Goal: Information Seeking & Learning: Learn about a topic

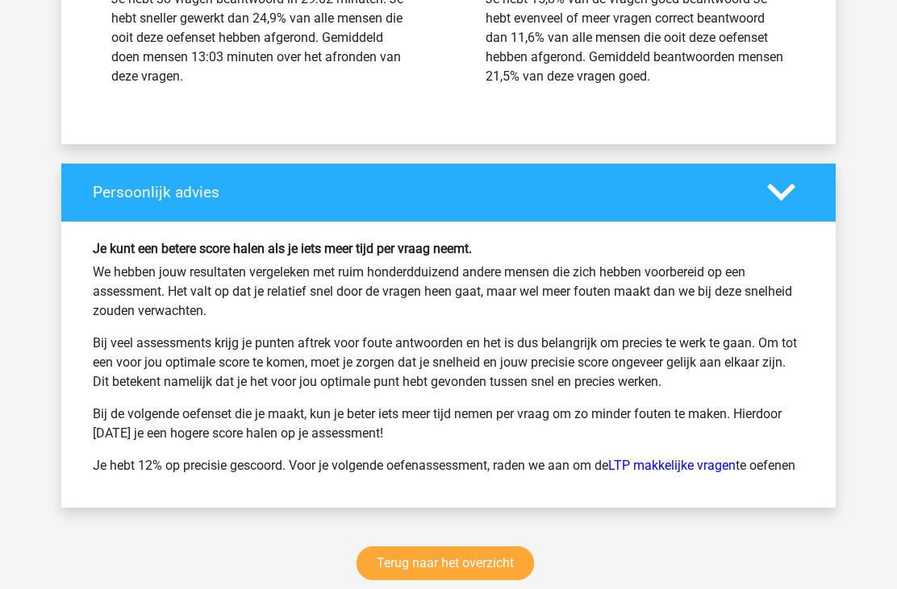
scroll to position [30600, 0]
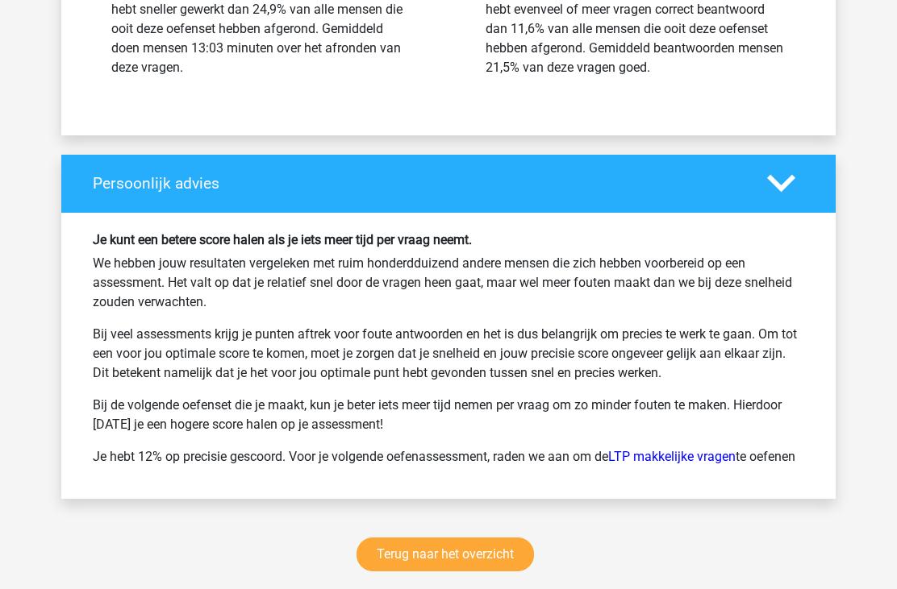
click at [664, 450] on link "LTP makkelijke vragen" at bounding box center [671, 457] width 127 height 15
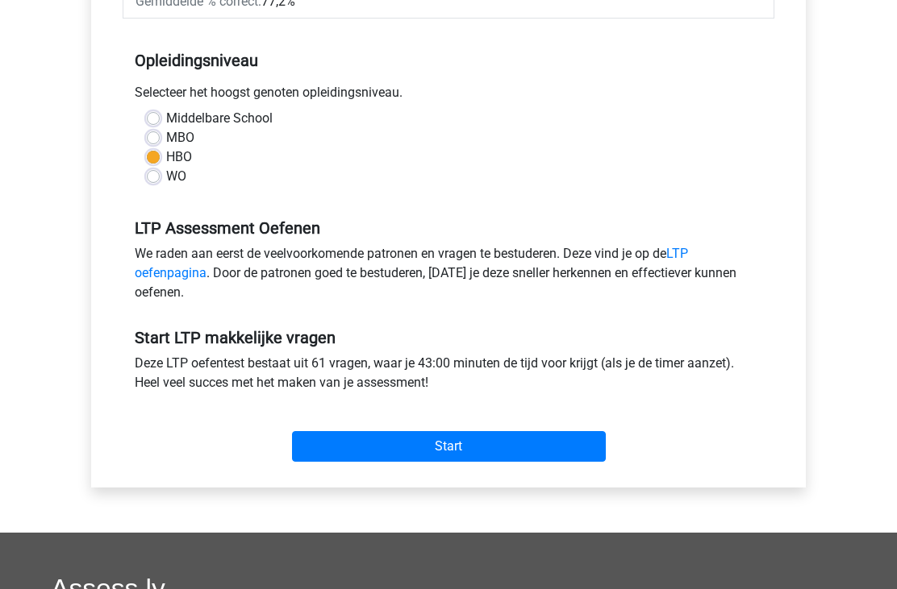
scroll to position [309, 0]
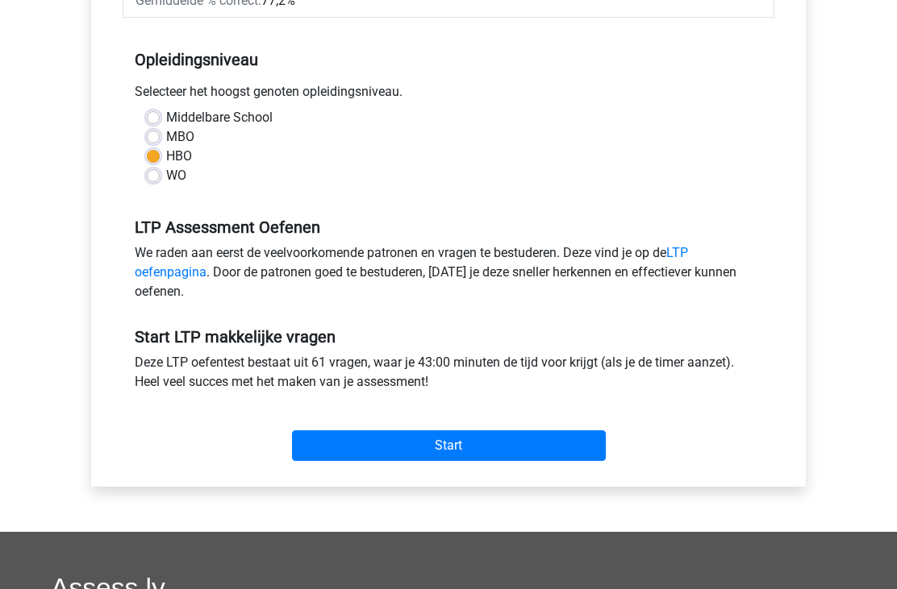
click at [498, 454] on input "Start" at bounding box center [449, 446] width 314 height 31
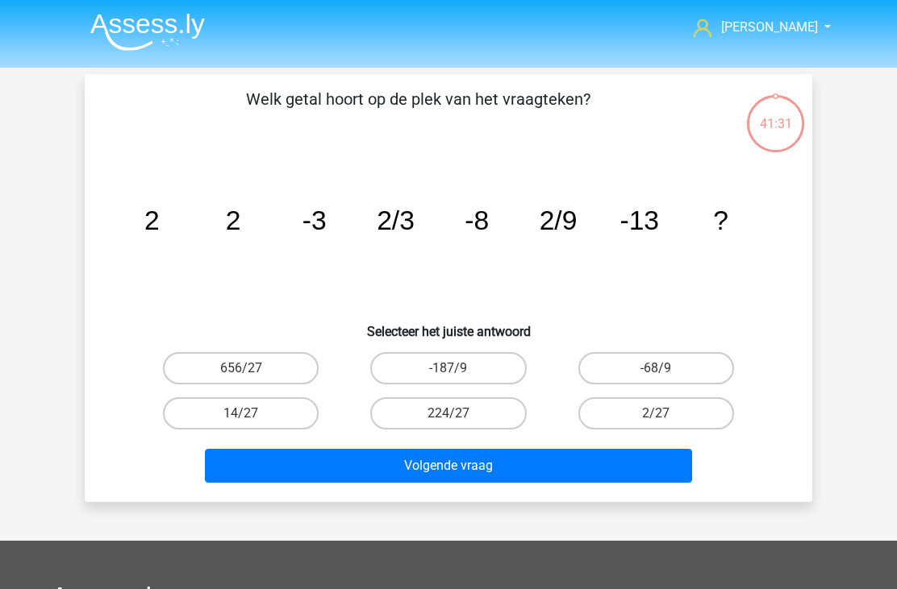
click at [657, 419] on input "2/27" at bounding box center [660, 419] width 10 height 10
radio input "true"
click at [546, 461] on button "Volgende vraag" at bounding box center [449, 466] width 488 height 34
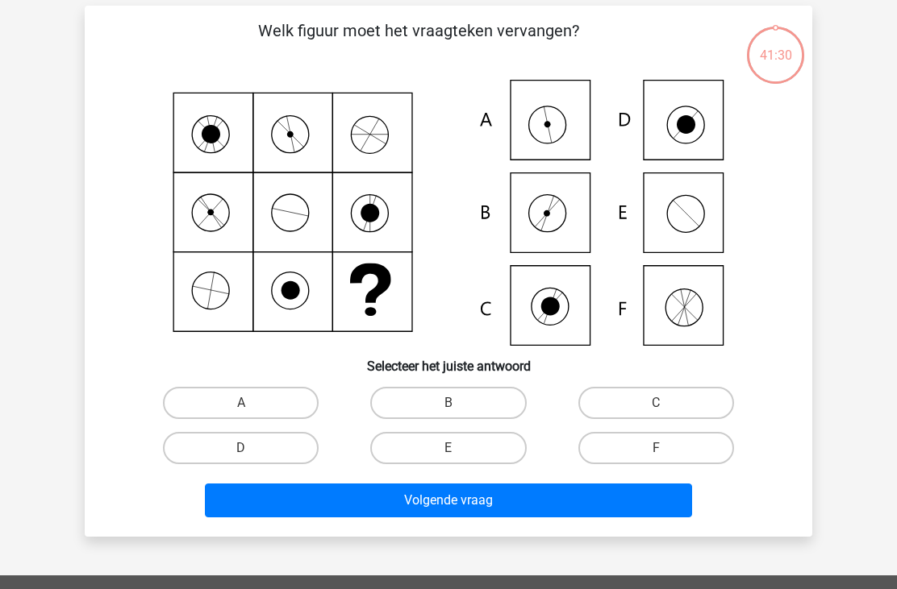
scroll to position [74, 0]
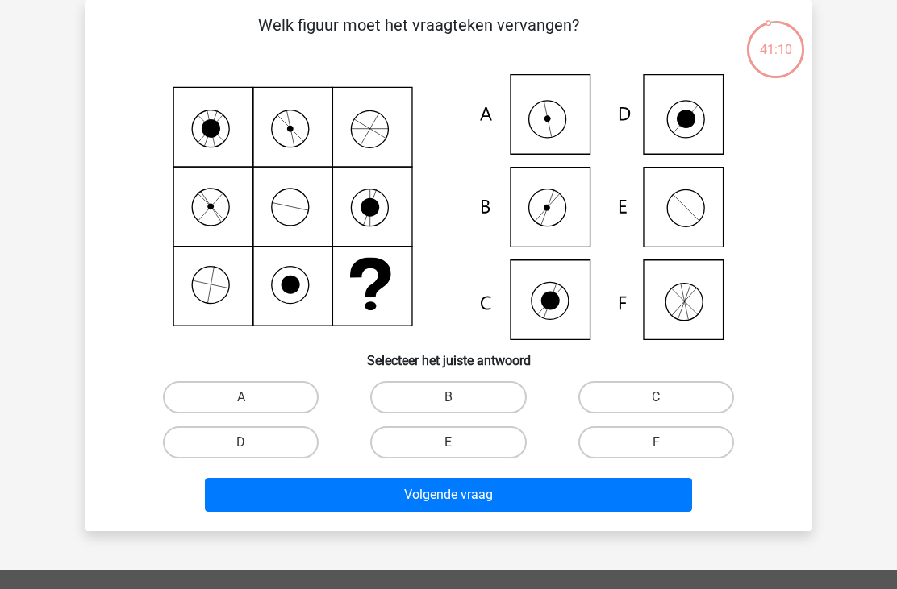
click at [265, 402] on label "A" at bounding box center [241, 397] width 156 height 32
click at [252, 402] on input "A" at bounding box center [246, 402] width 10 height 10
radio input "true"
click at [392, 498] on button "Volgende vraag" at bounding box center [449, 495] width 488 height 34
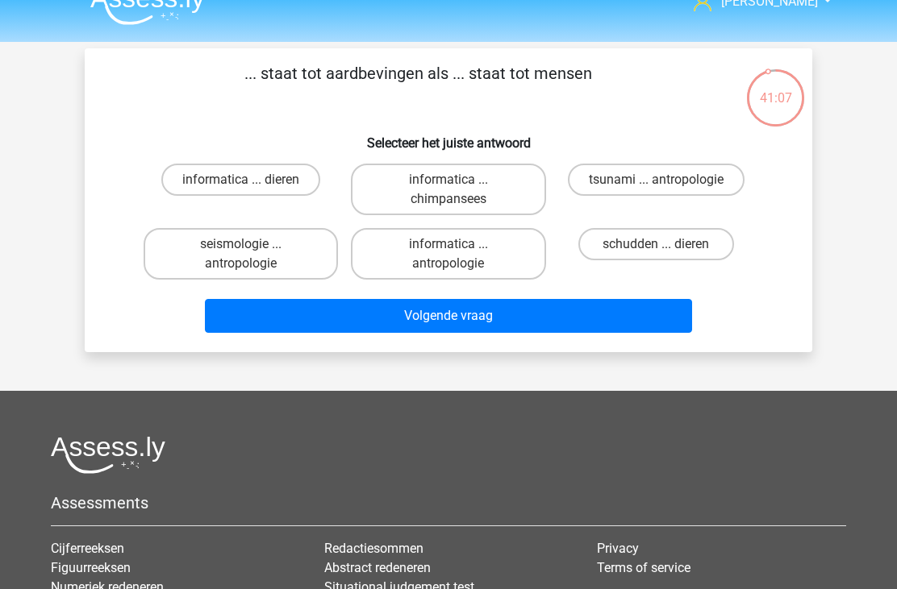
scroll to position [7, 0]
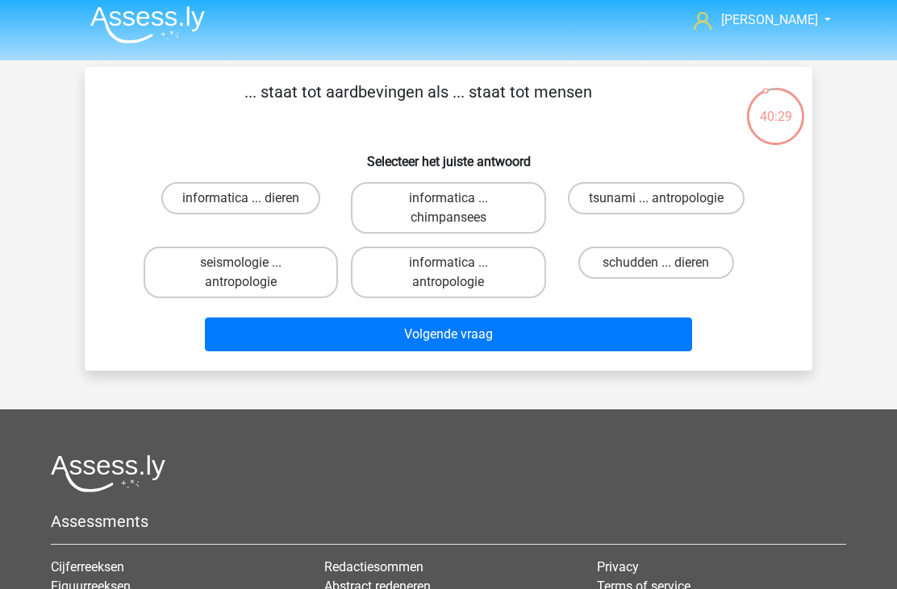
click at [482, 279] on label "informatica ... antropologie" at bounding box center [448, 273] width 194 height 52
click at [459, 273] on input "informatica ... antropologie" at bounding box center [453, 268] width 10 height 10
radio input "true"
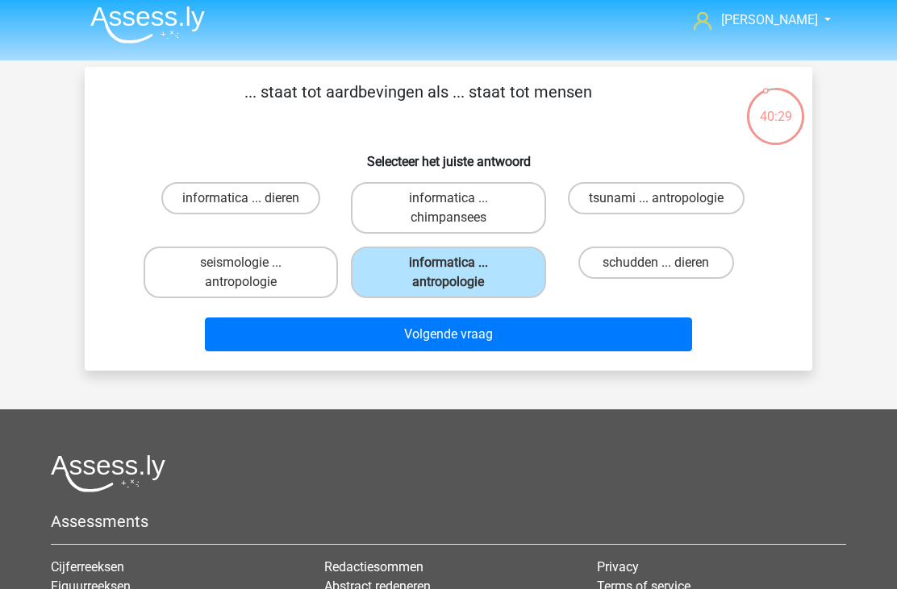
click at [452, 335] on button "Volgende vraag" at bounding box center [449, 335] width 488 height 34
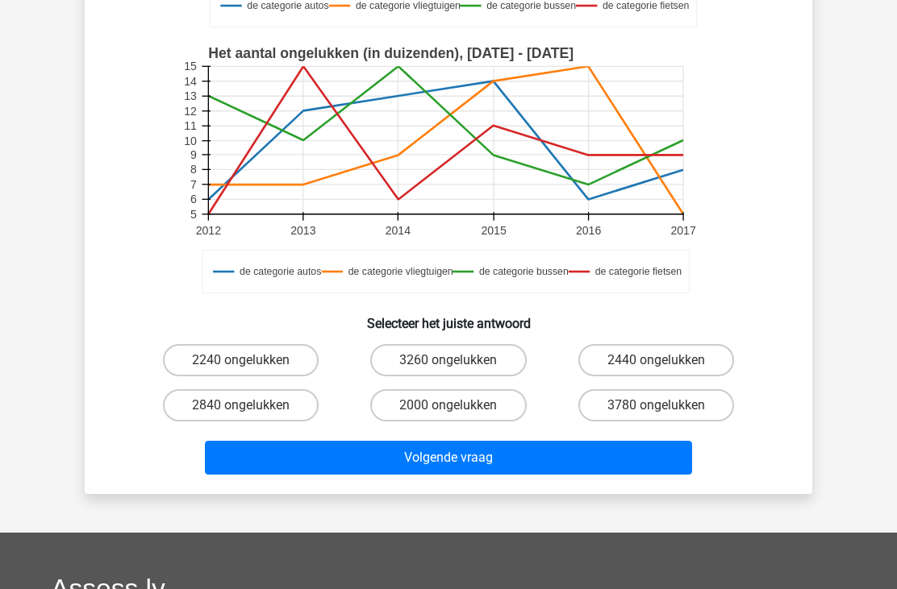
scroll to position [378, 0]
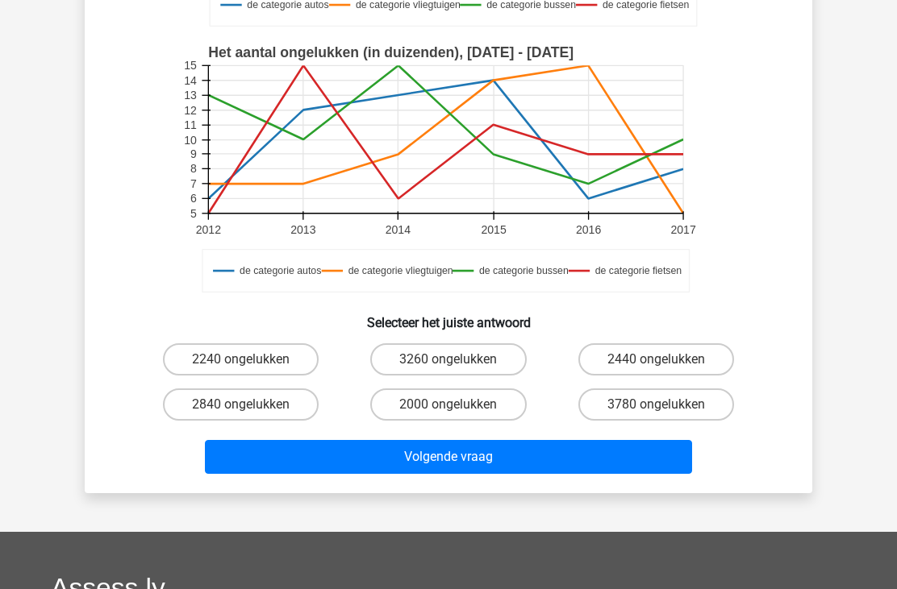
click at [428, 409] on label "2000 ongelukken" at bounding box center [448, 405] width 156 height 32
click at [448, 409] on input "2000 ongelukken" at bounding box center [453, 410] width 10 height 10
radio input "true"
click at [410, 457] on button "Volgende vraag" at bounding box center [449, 457] width 488 height 34
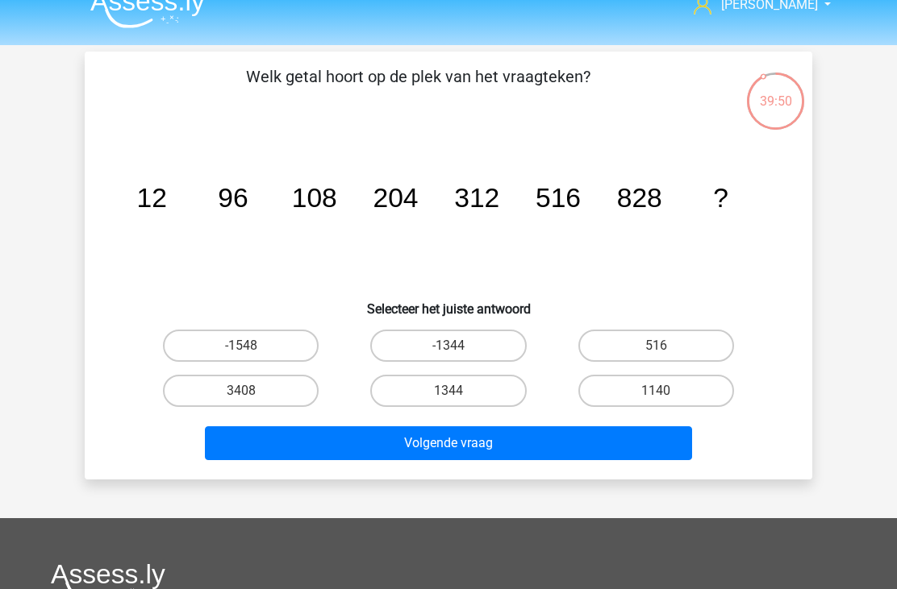
scroll to position [21, 0]
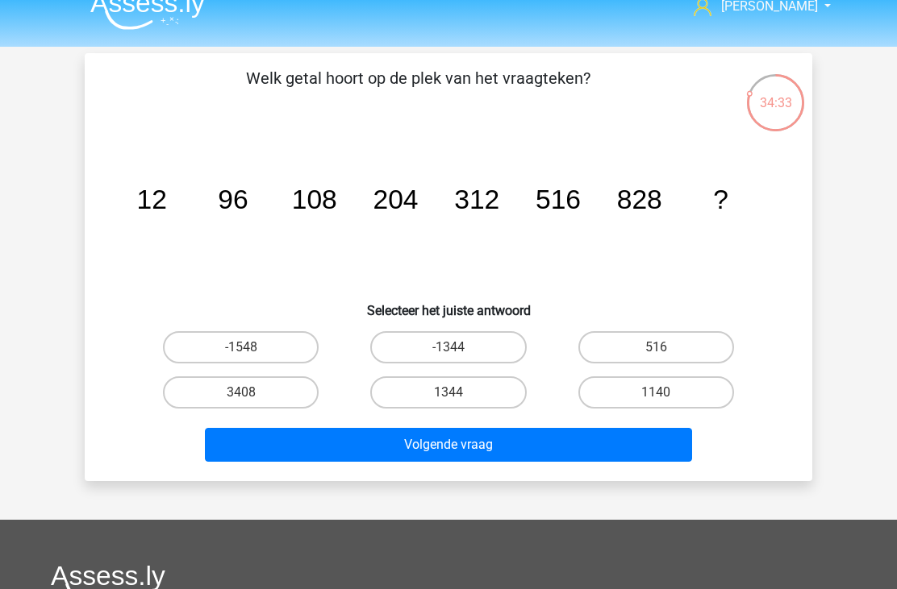
click at [452, 388] on label "1344" at bounding box center [448, 393] width 156 height 32
click at [452, 393] on input "1344" at bounding box center [453, 398] width 10 height 10
radio input "true"
click at [450, 448] on button "Volgende vraag" at bounding box center [449, 445] width 488 height 34
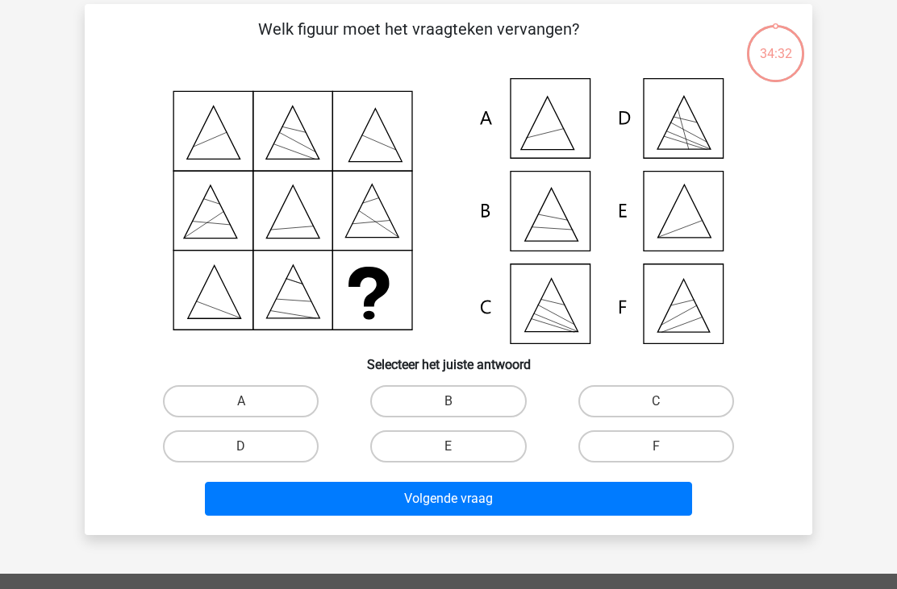
scroll to position [74, 0]
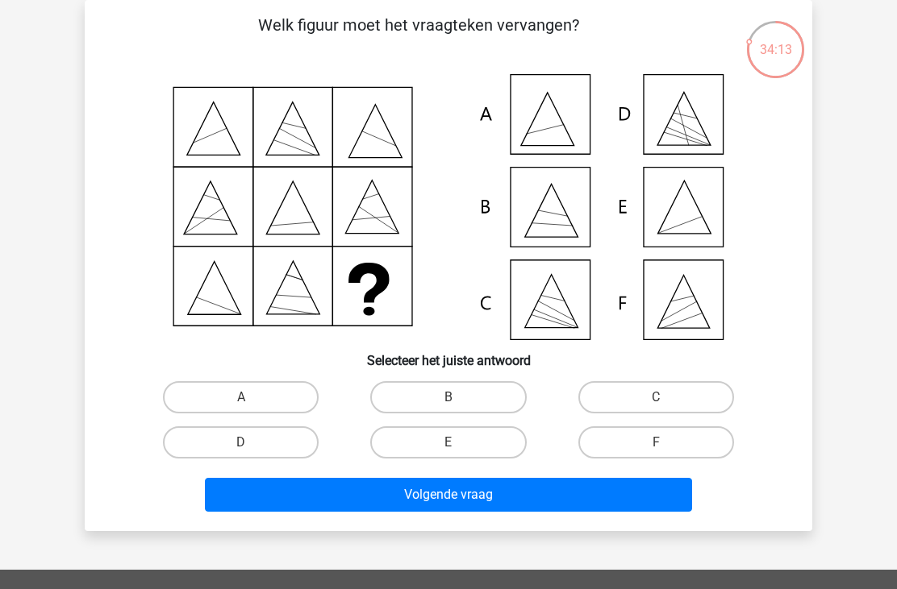
click at [448, 449] on input "E" at bounding box center [453, 448] width 10 height 10
radio input "true"
click at [436, 498] on button "Volgende vraag" at bounding box center [449, 495] width 488 height 34
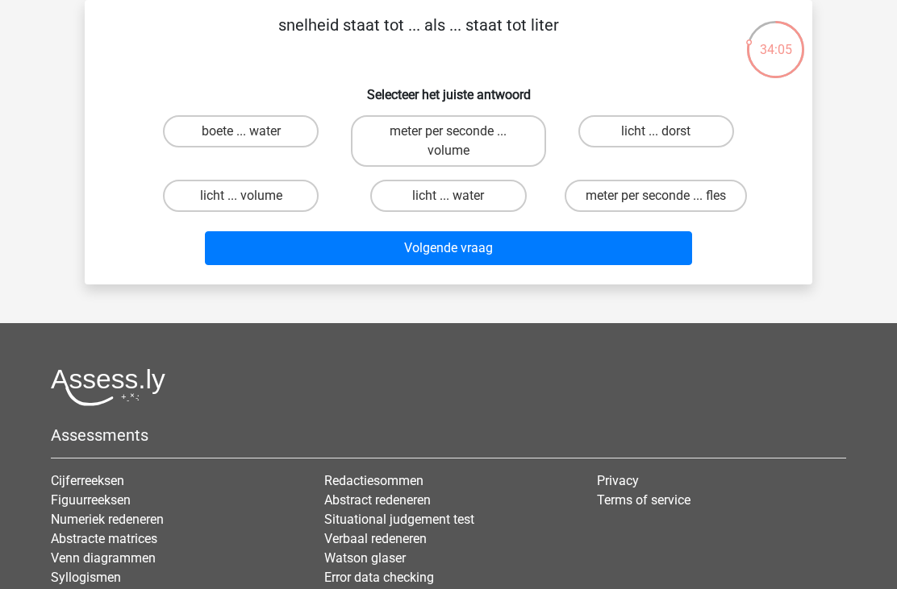
click at [440, 146] on label "meter per seconde ... volume" at bounding box center [448, 141] width 194 height 52
click at [448, 142] on input "meter per seconde ... volume" at bounding box center [453, 136] width 10 height 10
radio input "true"
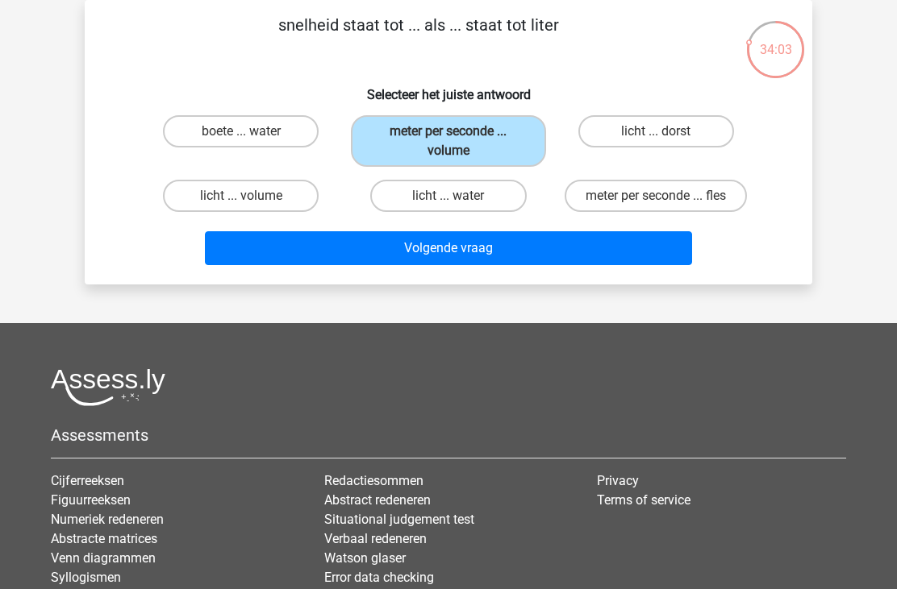
click at [452, 247] on button "Volgende vraag" at bounding box center [449, 248] width 488 height 34
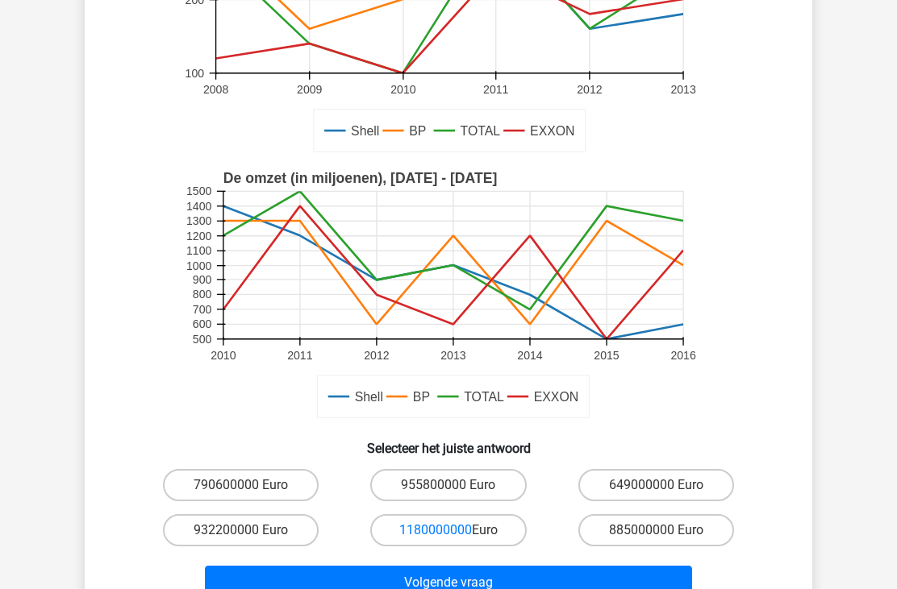
scroll to position [239, 0]
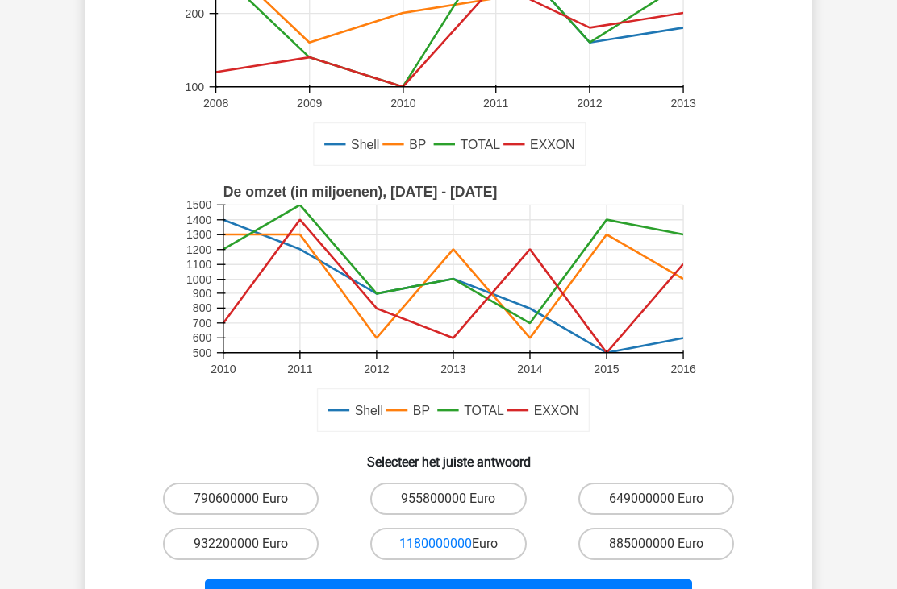
click at [453, 544] on input "1180000000 Euro" at bounding box center [453, 549] width 10 height 10
radio input "true"
click at [450, 589] on button "Volgende vraag" at bounding box center [449, 597] width 488 height 34
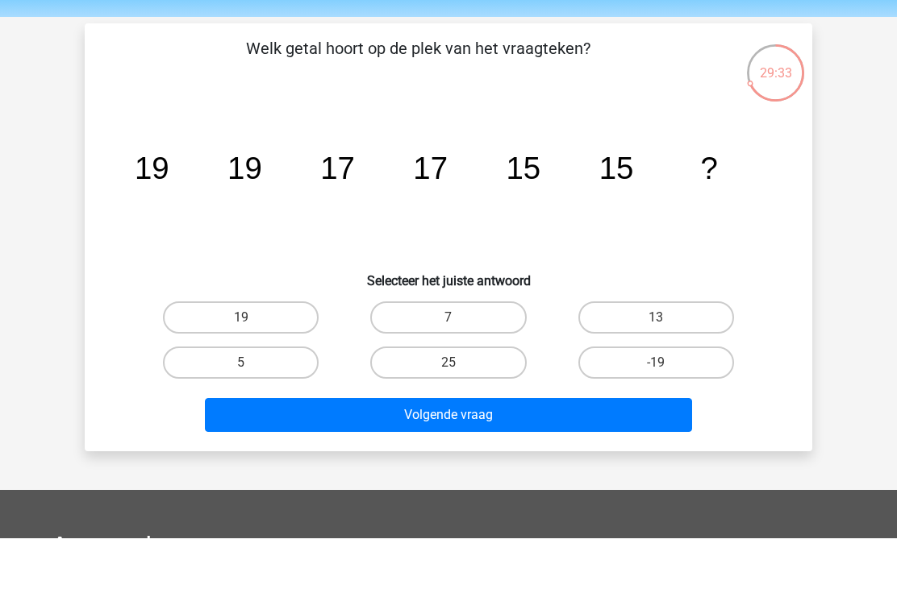
scroll to position [52, 0]
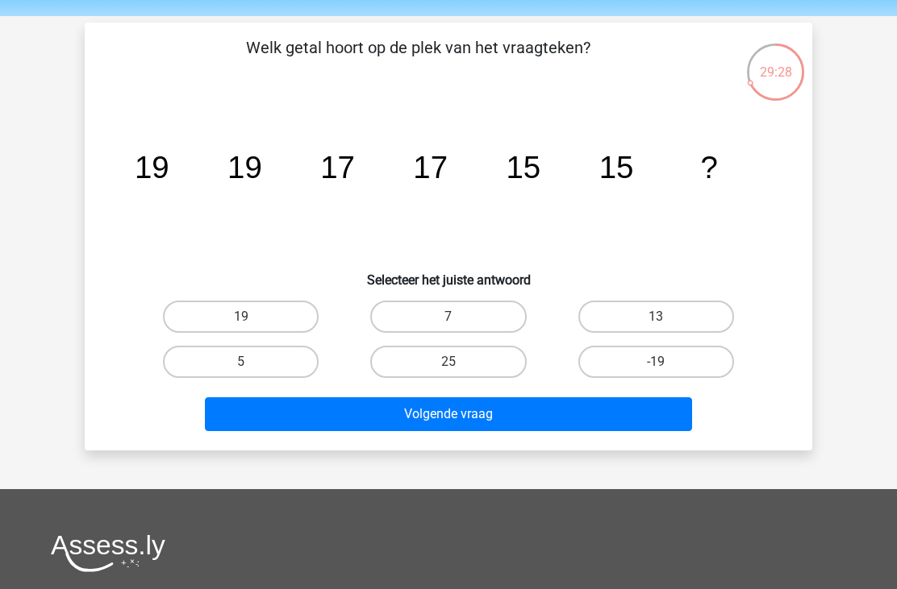
click at [666, 319] on input "13" at bounding box center [660, 322] width 10 height 10
radio input "true"
click at [466, 417] on button "Volgende vraag" at bounding box center [449, 414] width 488 height 34
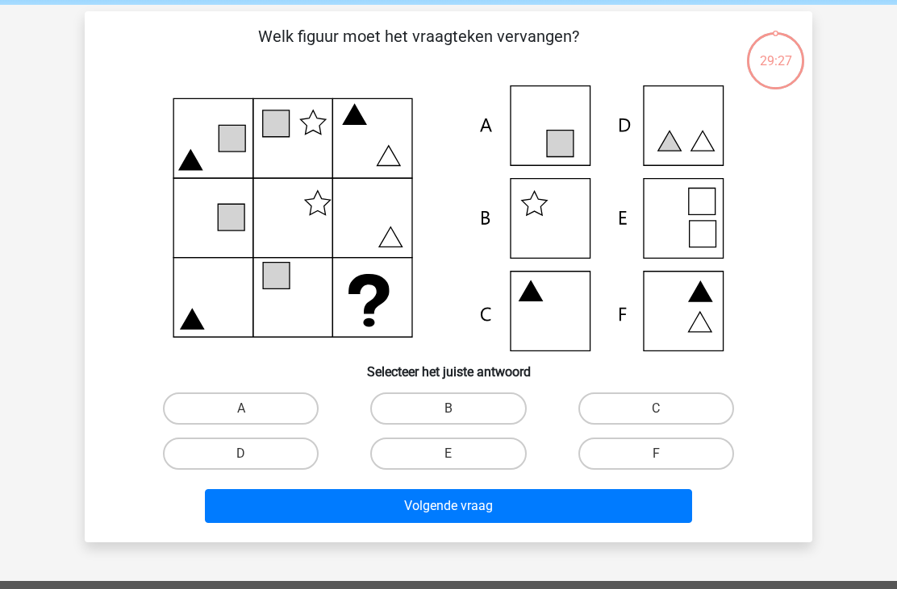
scroll to position [74, 0]
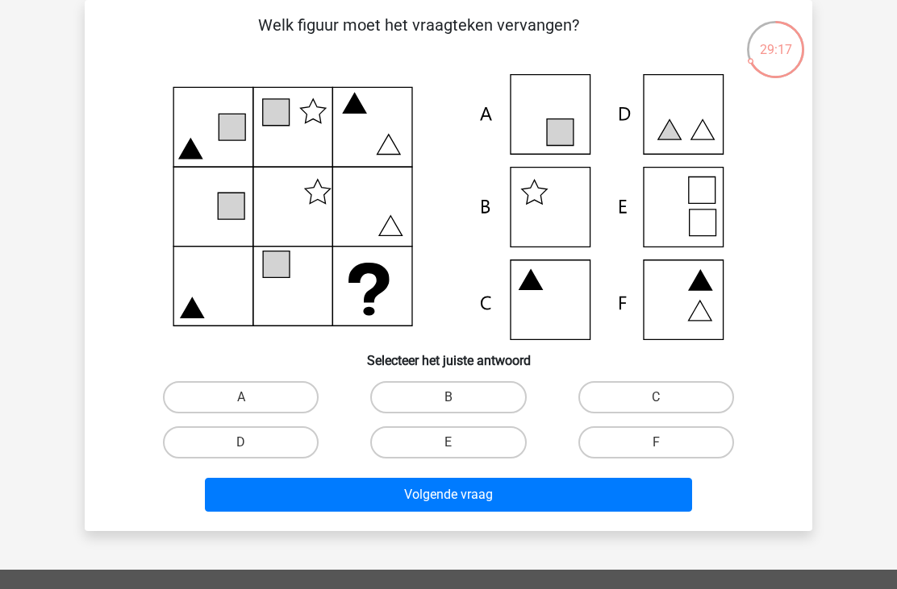
click at [647, 391] on label "C" at bounding box center [656, 397] width 156 height 32
click at [655, 397] on input "C" at bounding box center [660, 402] width 10 height 10
radio input "true"
click at [503, 500] on button "Volgende vraag" at bounding box center [449, 495] width 488 height 34
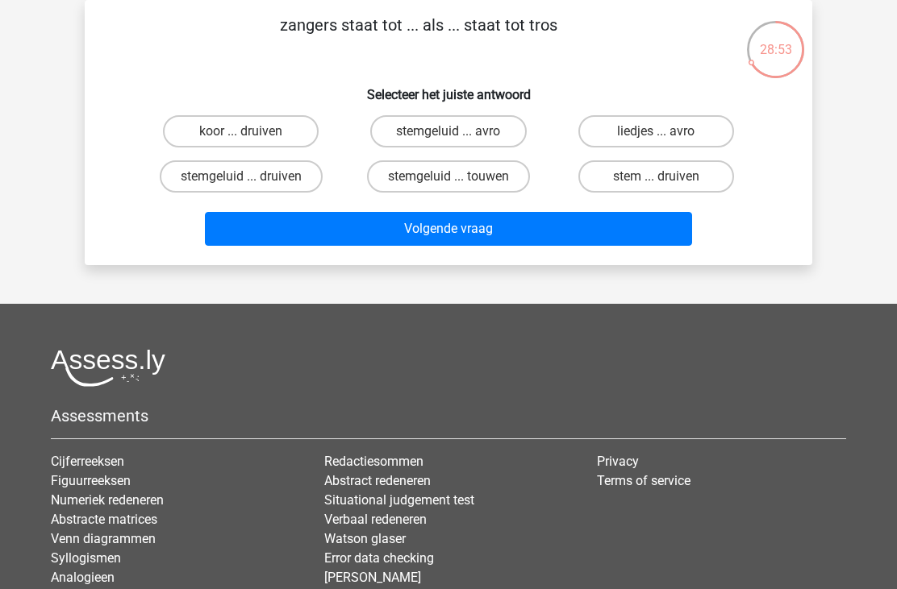
click at [263, 129] on label "koor ... druiven" at bounding box center [241, 131] width 156 height 32
click at [252, 131] on input "koor ... druiven" at bounding box center [246, 136] width 10 height 10
radio input "true"
click at [443, 227] on button "Volgende vraag" at bounding box center [449, 229] width 488 height 34
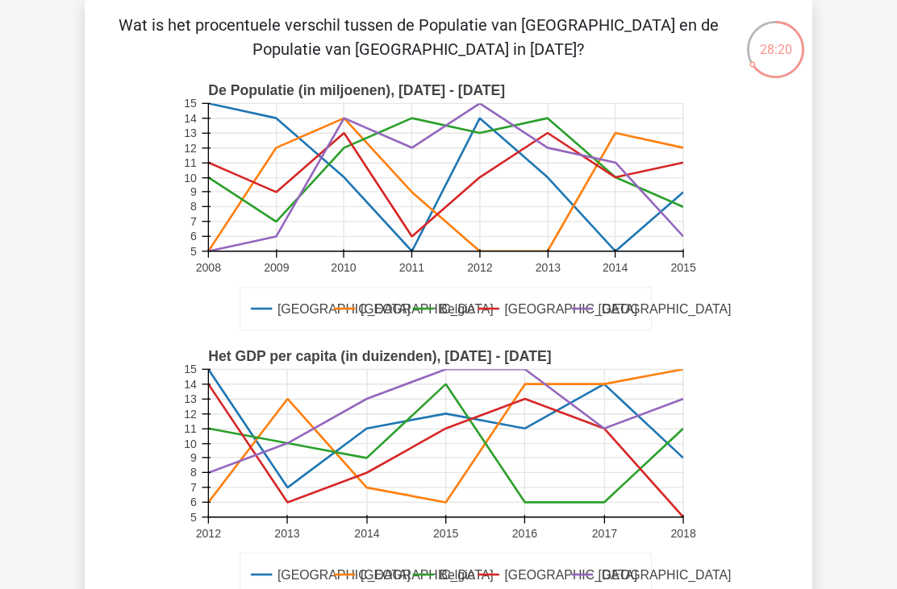
click at [560, 155] on rect at bounding box center [445, 177] width 475 height 148
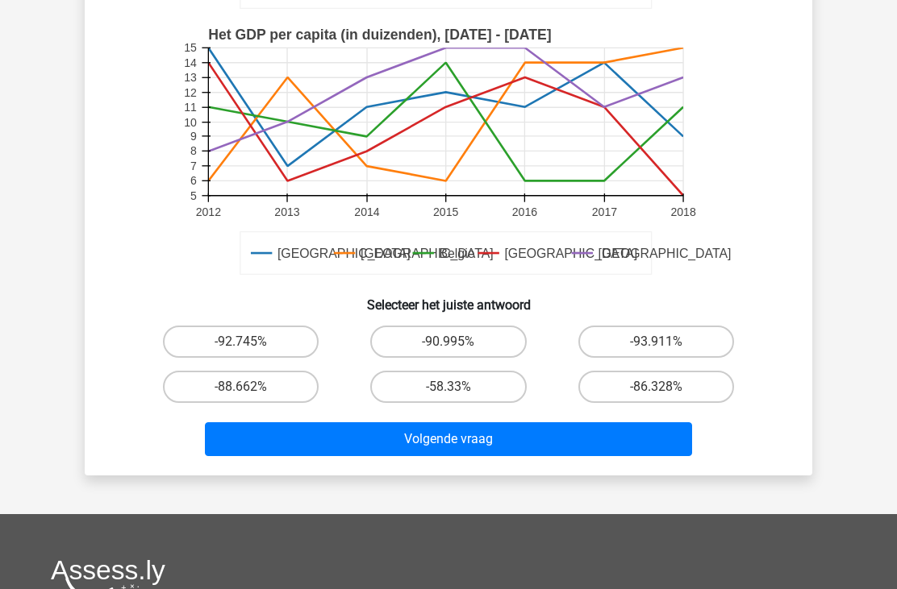
scroll to position [397, 0]
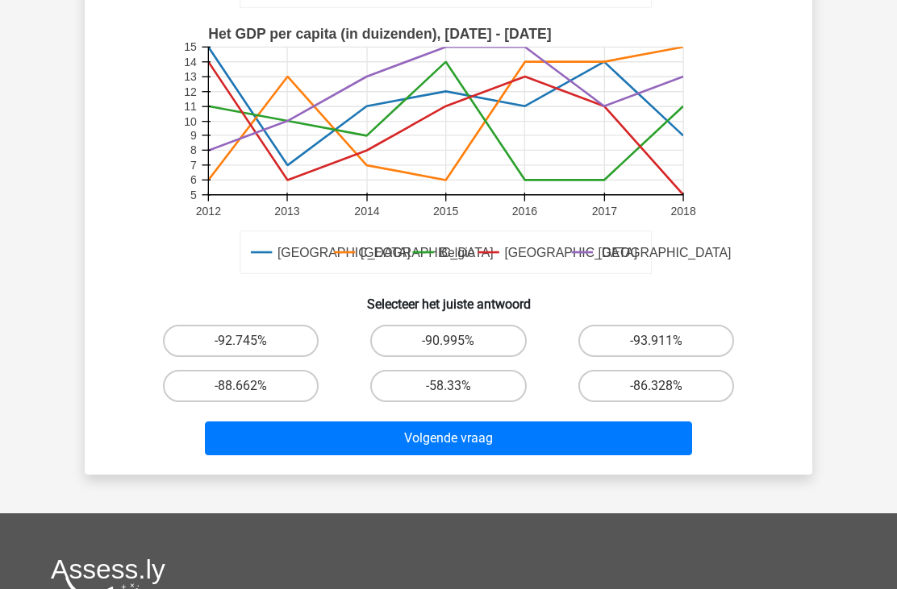
click at [472, 399] on label "-58.33%" at bounding box center [448, 386] width 156 height 32
click at [459, 397] on input "-58.33%" at bounding box center [453, 391] width 10 height 10
radio input "true"
click at [501, 435] on button "Volgende vraag" at bounding box center [449, 439] width 488 height 34
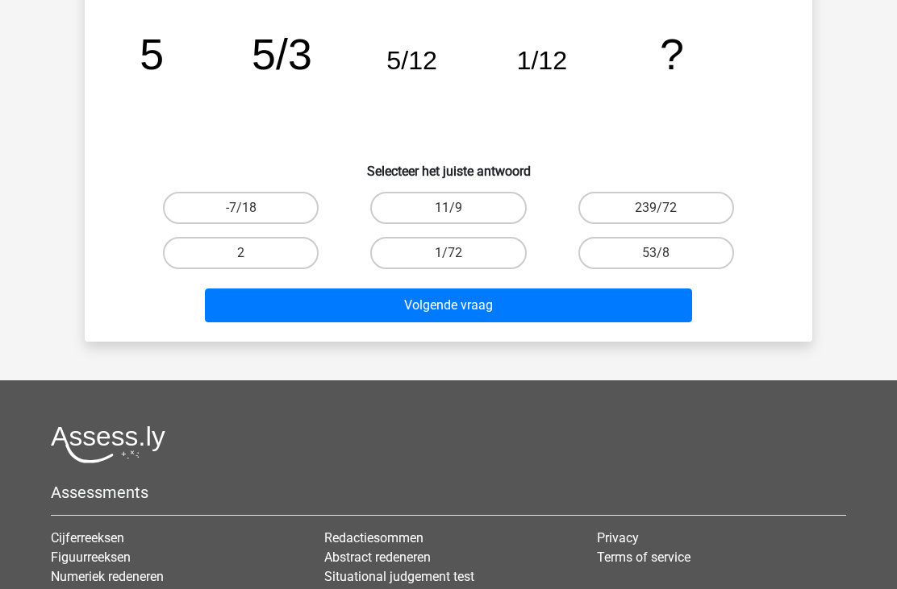
scroll to position [74, 0]
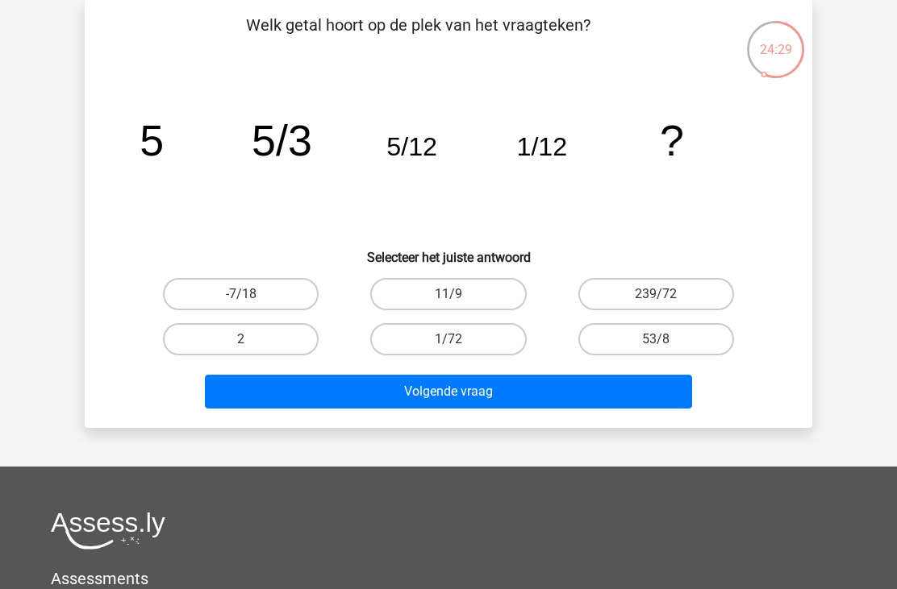
click at [655, 351] on label "53/8" at bounding box center [656, 339] width 156 height 32
click at [655, 350] on input "53/8" at bounding box center [660, 344] width 10 height 10
radio input "true"
click at [482, 399] on button "Volgende vraag" at bounding box center [449, 392] width 488 height 34
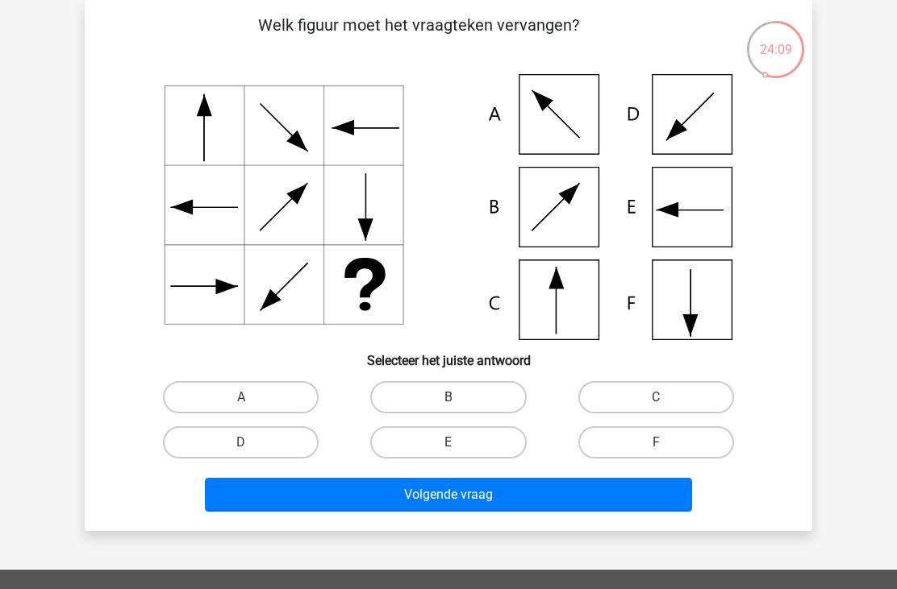
click at [465, 435] on label "E" at bounding box center [448, 443] width 156 height 32
click at [459, 443] on input "E" at bounding box center [453, 448] width 10 height 10
radio input "true"
click at [428, 500] on button "Volgende vraag" at bounding box center [449, 495] width 488 height 34
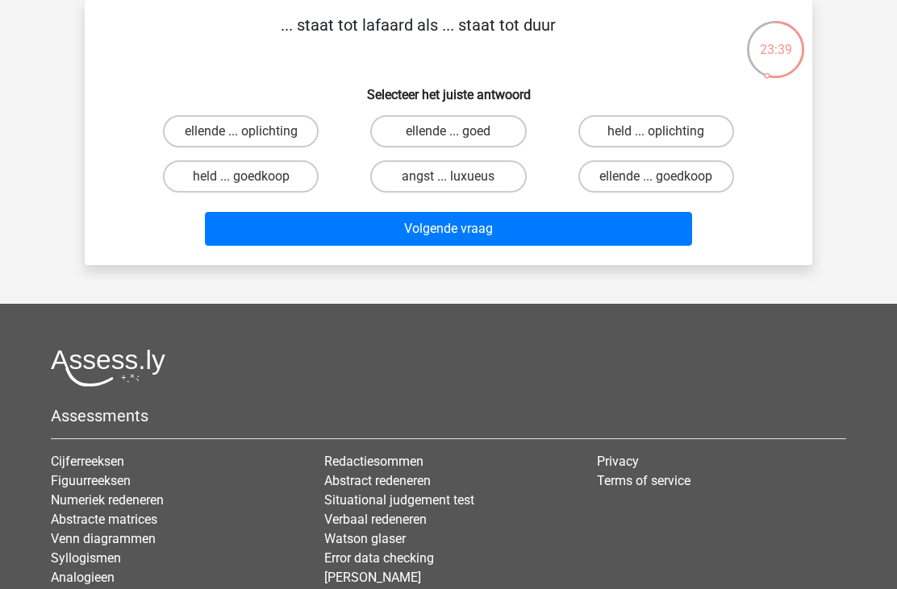
click at [256, 173] on label "held ... goedkoop" at bounding box center [241, 176] width 156 height 32
click at [252, 177] on input "held ... goedkoop" at bounding box center [246, 182] width 10 height 10
radio input "true"
click at [402, 225] on button "Volgende vraag" at bounding box center [449, 229] width 488 height 34
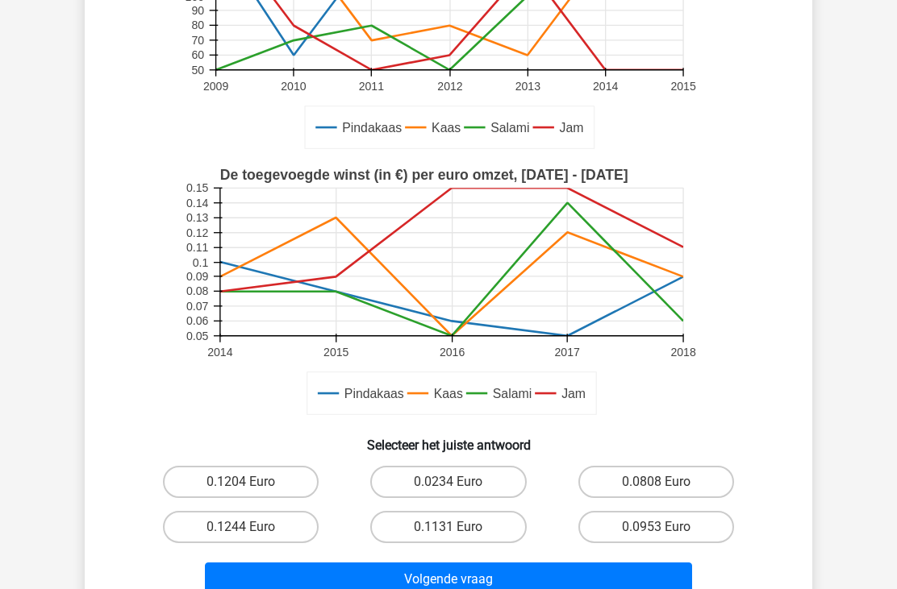
scroll to position [313, 0]
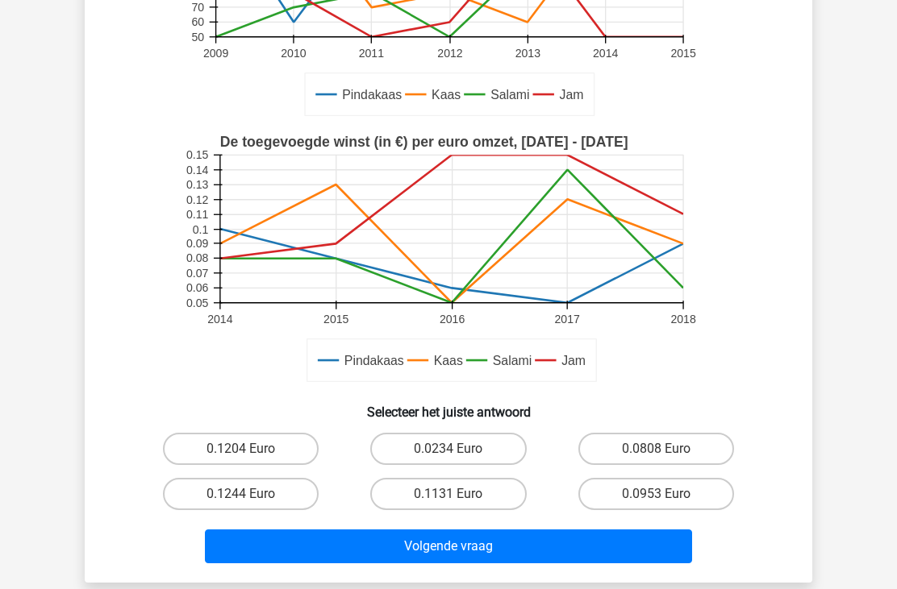
click at [650, 456] on label "0.0808 Euro" at bounding box center [656, 449] width 156 height 32
click at [655, 456] on input "0.0808 Euro" at bounding box center [660, 454] width 10 height 10
radio input "true"
click at [460, 544] on button "Volgende vraag" at bounding box center [449, 547] width 488 height 34
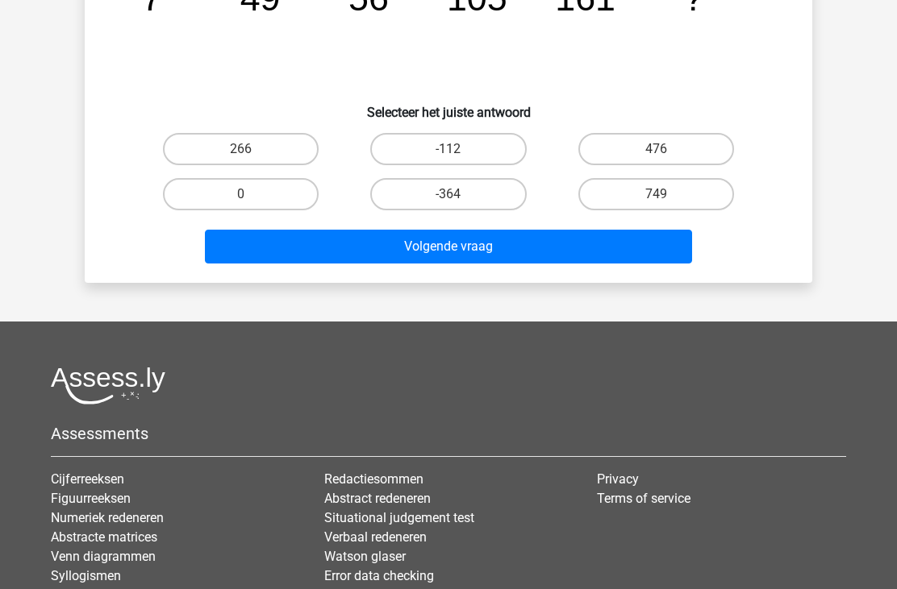
scroll to position [74, 0]
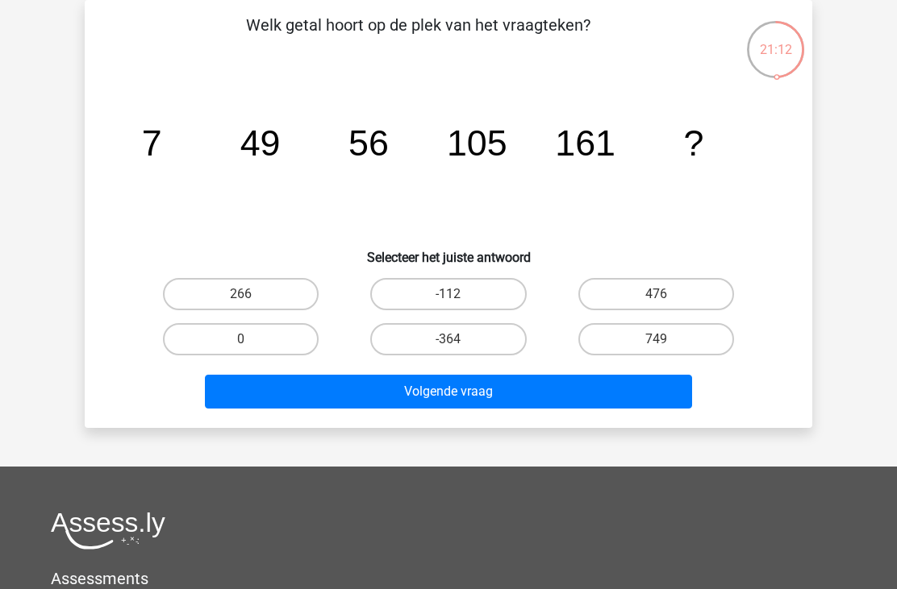
click at [281, 291] on label "266" at bounding box center [241, 294] width 156 height 32
click at [252, 294] on input "266" at bounding box center [246, 299] width 10 height 10
radio input "true"
click at [426, 395] on button "Volgende vraag" at bounding box center [449, 392] width 488 height 34
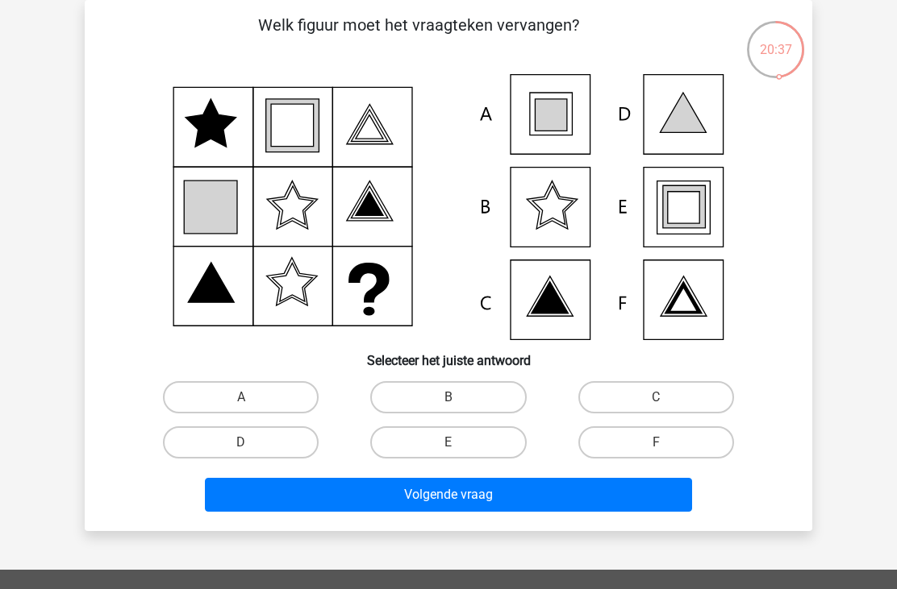
click at [456, 440] on label "E" at bounding box center [448, 443] width 156 height 32
click at [456, 443] on input "E" at bounding box center [453, 448] width 10 height 10
radio input "true"
click at [421, 496] on button "Volgende vraag" at bounding box center [449, 495] width 488 height 34
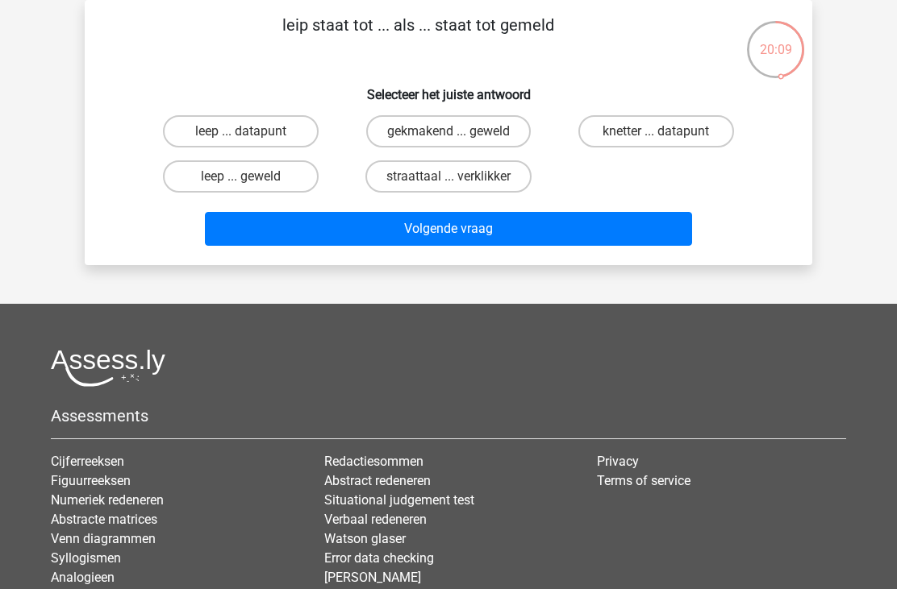
click at [651, 131] on label "knetter ... datapunt" at bounding box center [656, 131] width 156 height 32
click at [655, 131] on input "knetter ... datapunt" at bounding box center [660, 136] width 10 height 10
radio input "true"
click at [465, 228] on button "Volgende vraag" at bounding box center [449, 229] width 488 height 34
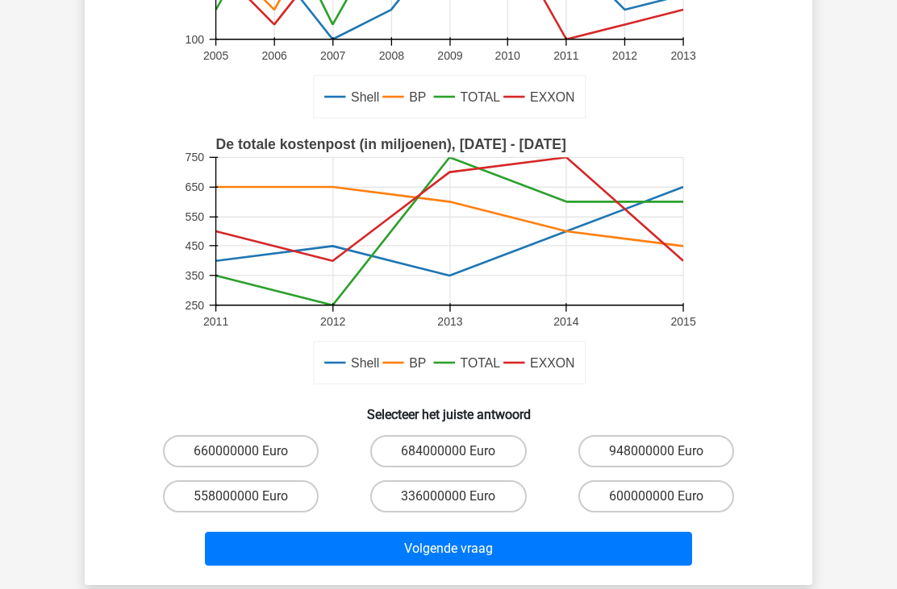
scroll to position [294, 0]
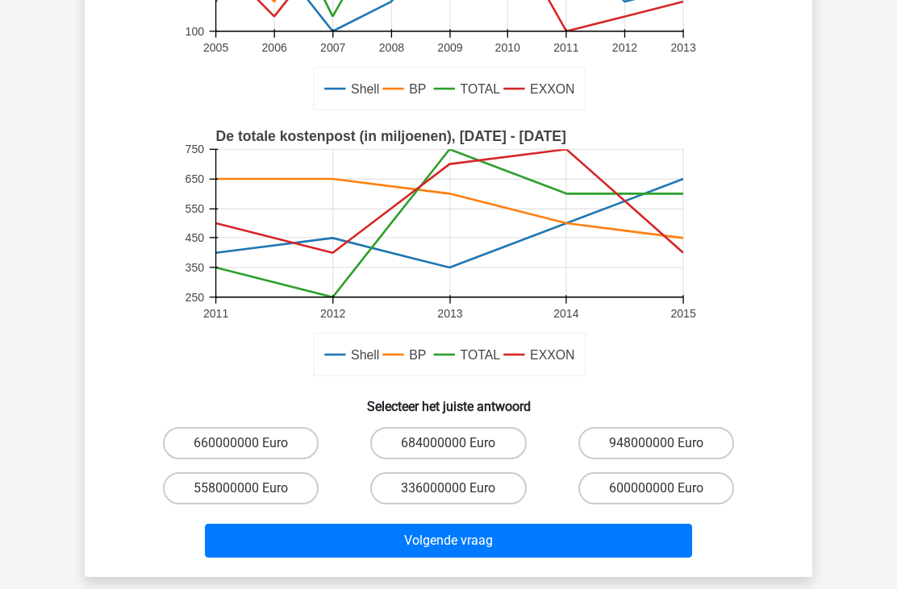
click at [641, 494] on label "600000000 Euro" at bounding box center [656, 488] width 156 height 32
click at [655, 494] on input "600000000 Euro" at bounding box center [660, 494] width 10 height 10
radio input "true"
click at [506, 542] on button "Volgende vraag" at bounding box center [449, 541] width 488 height 34
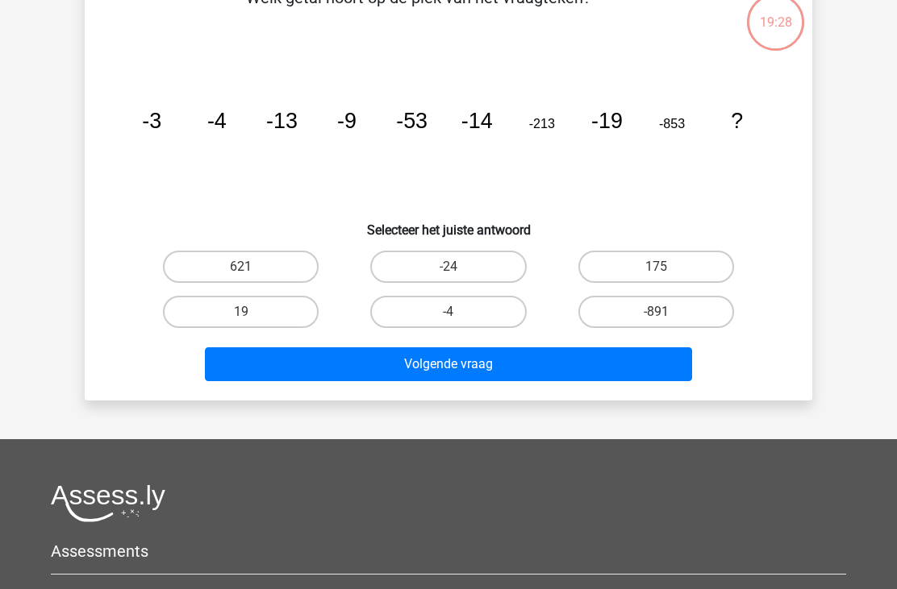
scroll to position [74, 0]
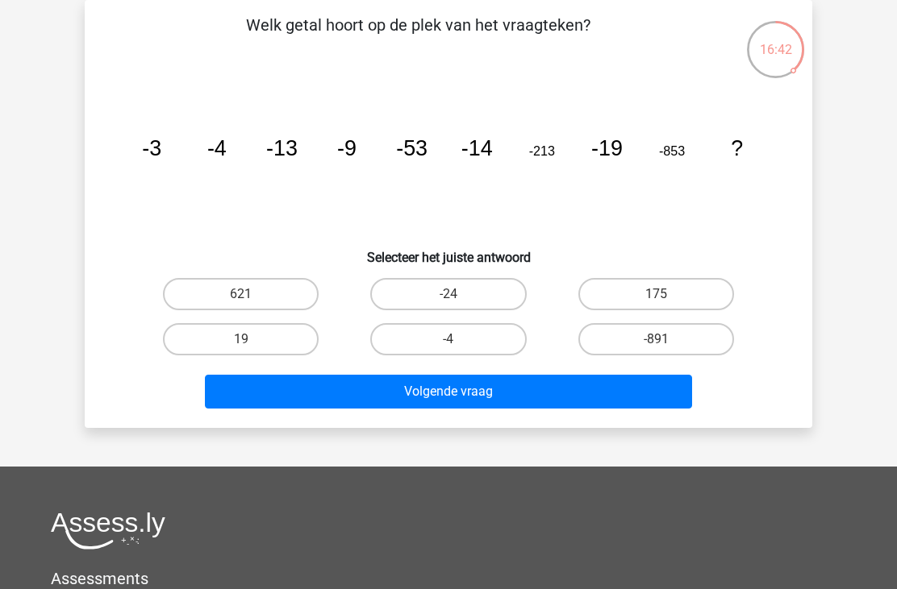
click at [235, 302] on label "621" at bounding box center [241, 294] width 156 height 32
click at [241, 302] on input "621" at bounding box center [246, 299] width 10 height 10
radio input "true"
click at [435, 393] on button "Volgende vraag" at bounding box center [449, 392] width 488 height 34
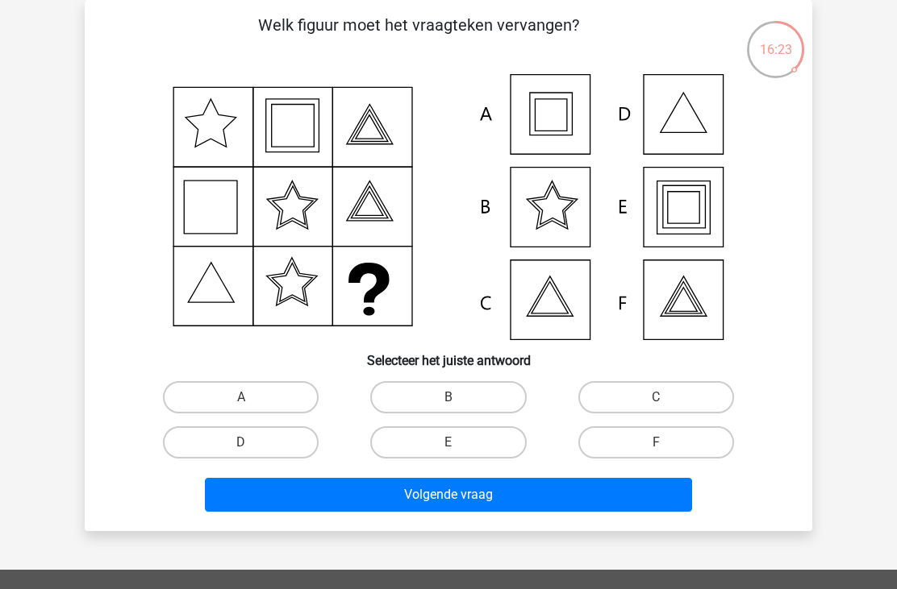
click at [244, 406] on input "A" at bounding box center [246, 402] width 10 height 10
radio input "true"
click at [373, 494] on button "Volgende vraag" at bounding box center [449, 495] width 488 height 34
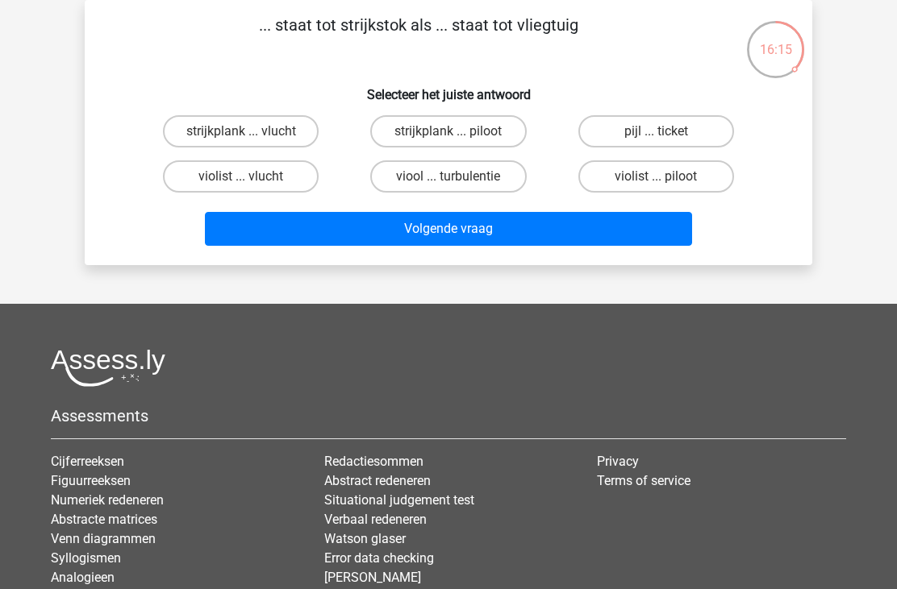
click at [650, 169] on label "violist ... piloot" at bounding box center [656, 176] width 156 height 32
click at [655, 177] on input "violist ... piloot" at bounding box center [660, 182] width 10 height 10
radio input "true"
click at [452, 221] on button "Volgende vraag" at bounding box center [449, 229] width 488 height 34
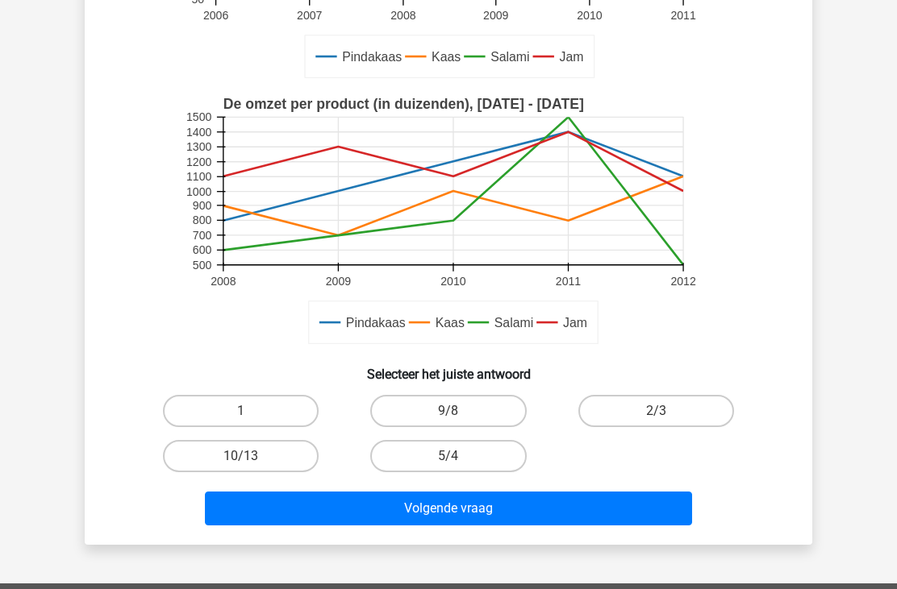
scroll to position [382, 0]
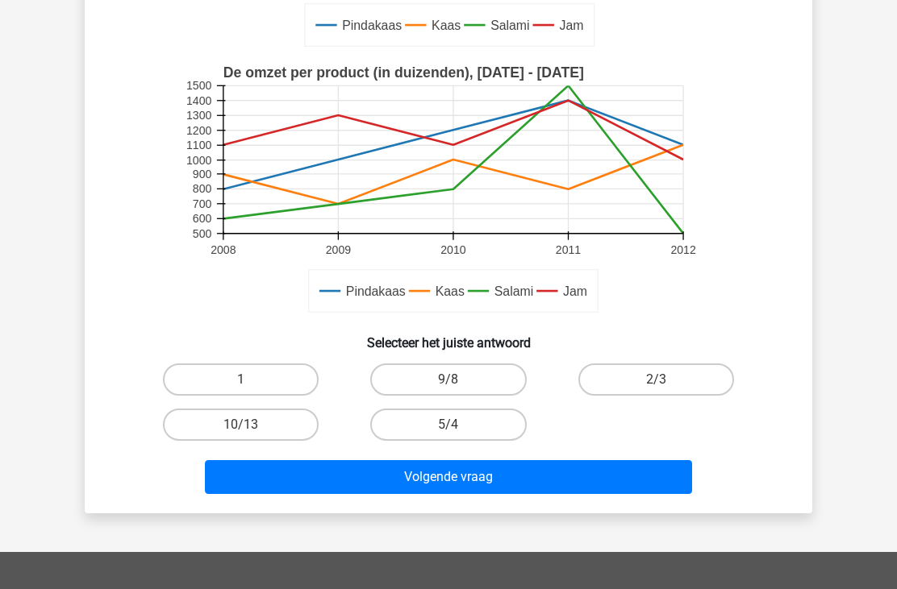
click at [645, 389] on label "2/3" at bounding box center [656, 380] width 156 height 32
click at [655, 389] on input "2/3" at bounding box center [660, 385] width 10 height 10
radio input "true"
click at [472, 476] on button "Volgende vraag" at bounding box center [449, 477] width 488 height 34
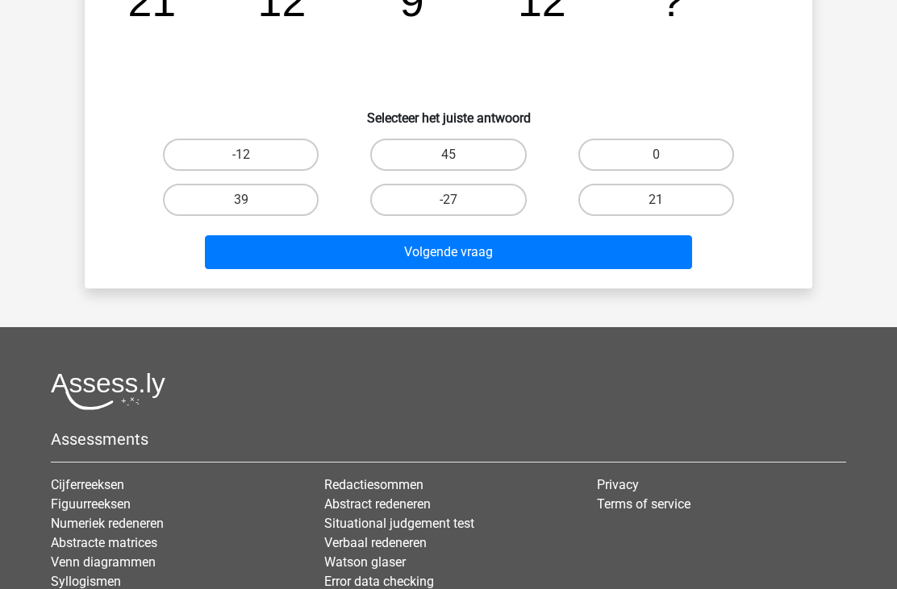
scroll to position [74, 0]
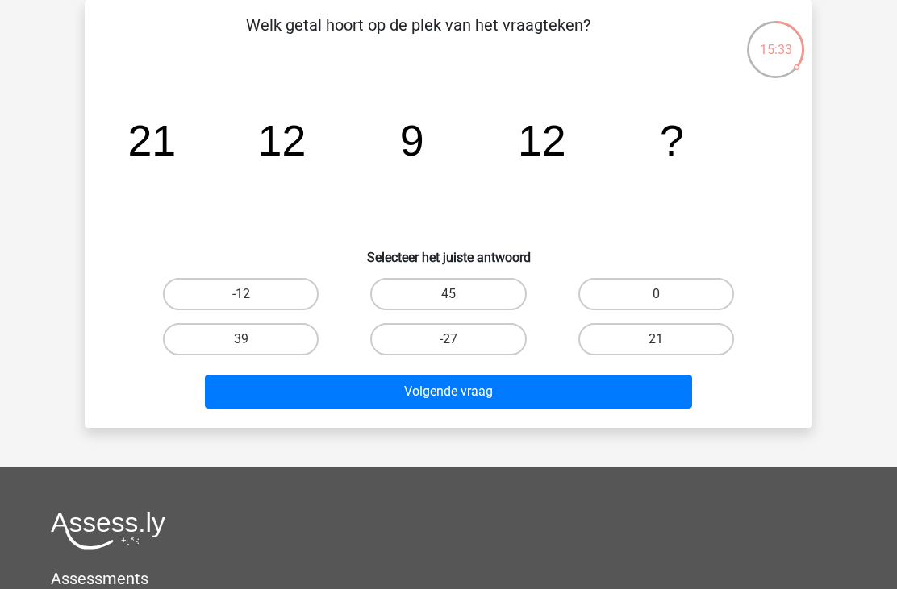
click at [671, 342] on label "21" at bounding box center [656, 339] width 156 height 32
click at [666, 342] on input "21" at bounding box center [660, 344] width 10 height 10
radio input "true"
click at [496, 400] on button "Volgende vraag" at bounding box center [449, 392] width 488 height 34
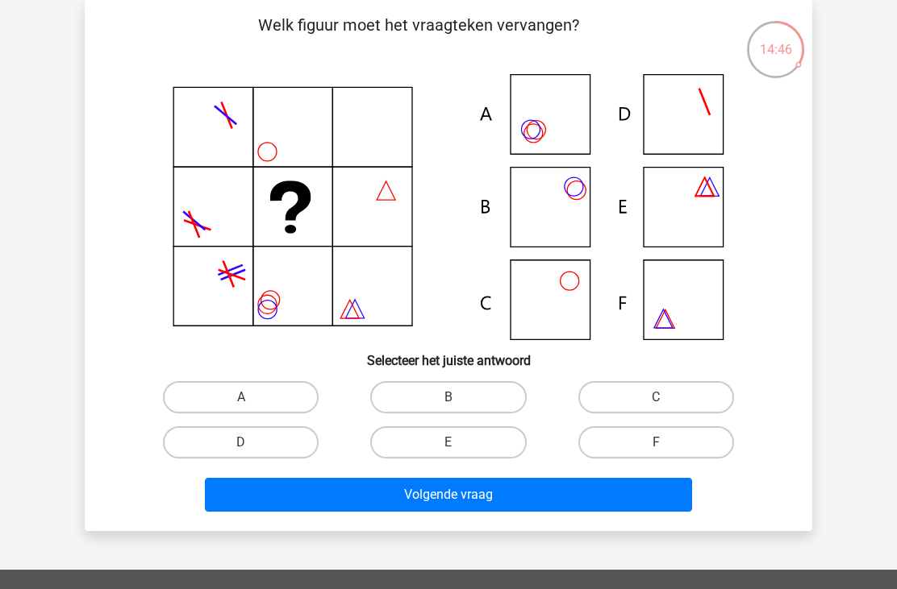
click at [448, 399] on label "B" at bounding box center [448, 397] width 156 height 32
click at [448, 399] on input "B" at bounding box center [453, 402] width 10 height 10
radio input "true"
click at [422, 493] on button "Volgende vraag" at bounding box center [449, 495] width 488 height 34
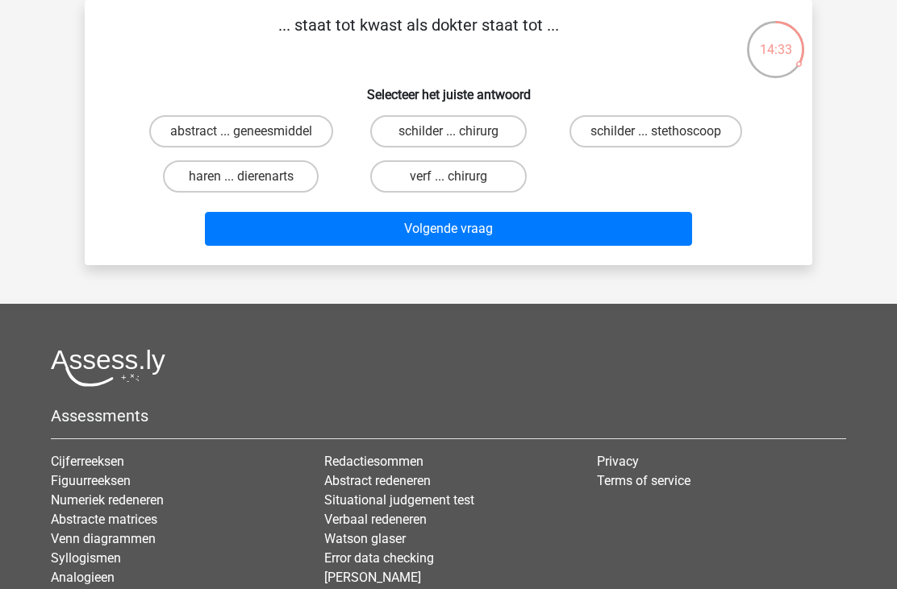
click at [641, 131] on label "schilder ... stethoscoop" at bounding box center [655, 131] width 173 height 32
click at [655, 131] on input "schilder ... stethoscoop" at bounding box center [660, 136] width 10 height 10
radio input "true"
click at [437, 243] on button "Volgende vraag" at bounding box center [449, 229] width 488 height 34
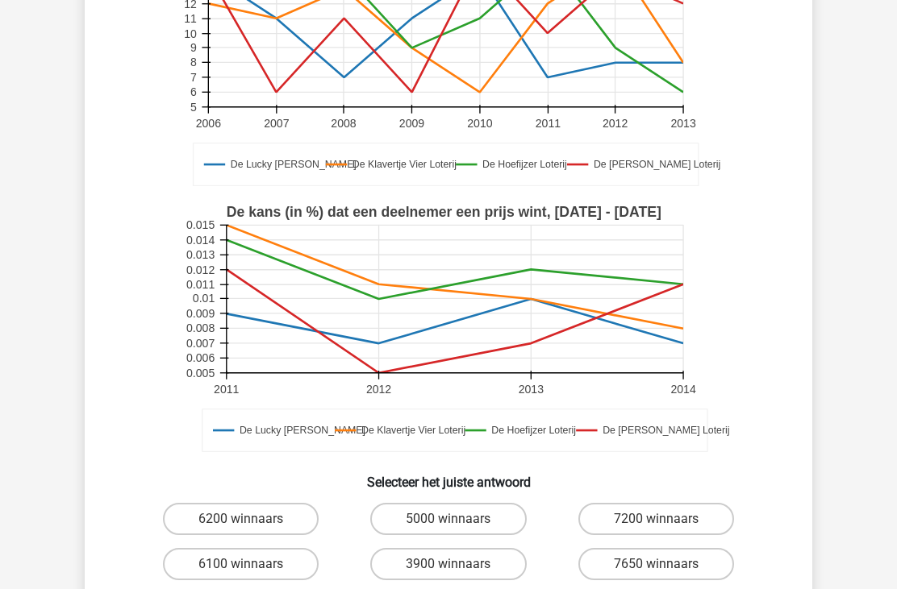
scroll to position [235, 0]
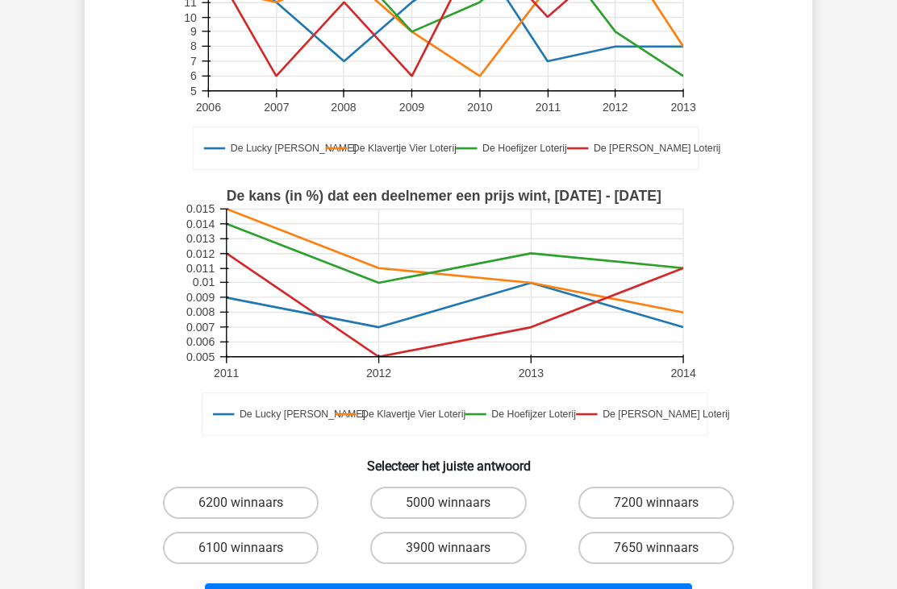
click at [450, 507] on input "5000 winnaars" at bounding box center [453, 508] width 10 height 10
radio input "true"
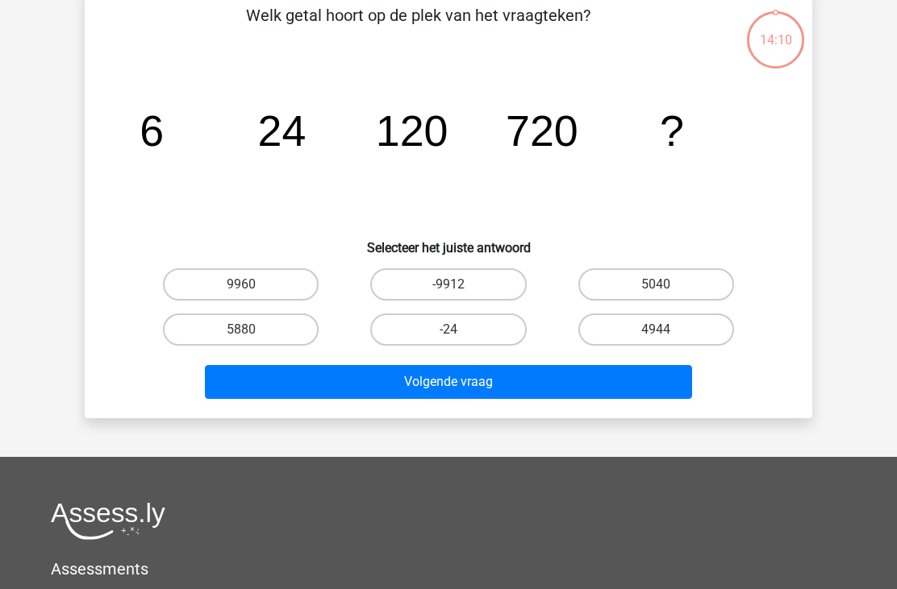
scroll to position [74, 0]
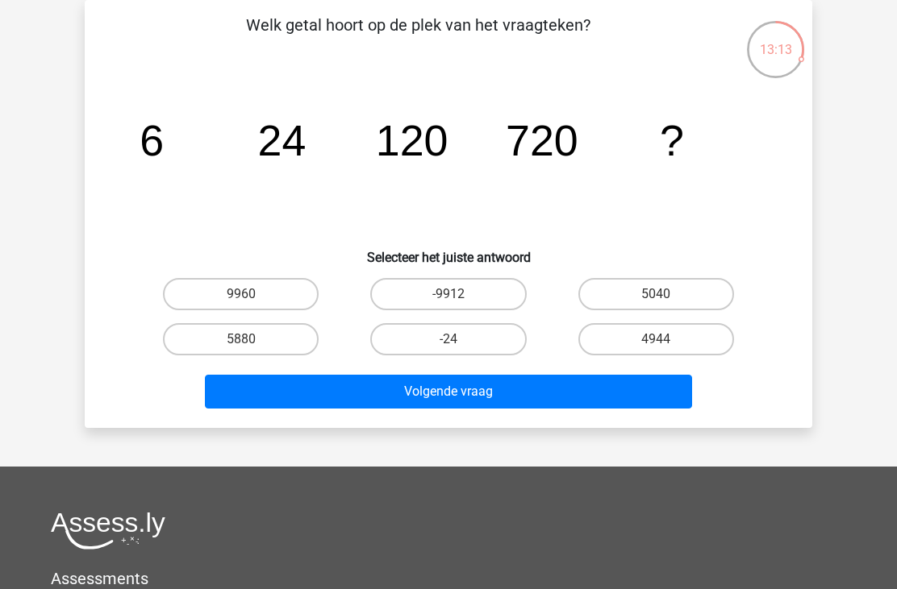
click at [666, 292] on label "5040" at bounding box center [656, 294] width 156 height 32
click at [666, 294] on input "5040" at bounding box center [660, 299] width 10 height 10
radio input "true"
click at [467, 387] on button "Volgende vraag" at bounding box center [449, 392] width 488 height 34
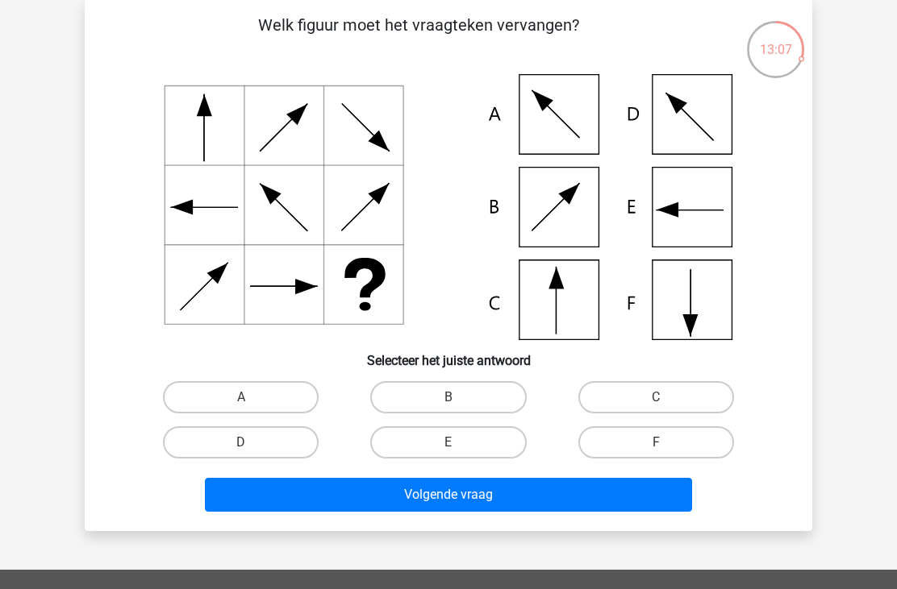
click at [659, 439] on label "F" at bounding box center [656, 443] width 156 height 32
click at [659, 443] on input "F" at bounding box center [660, 448] width 10 height 10
radio input "true"
click at [515, 499] on button "Volgende vraag" at bounding box center [449, 495] width 488 height 34
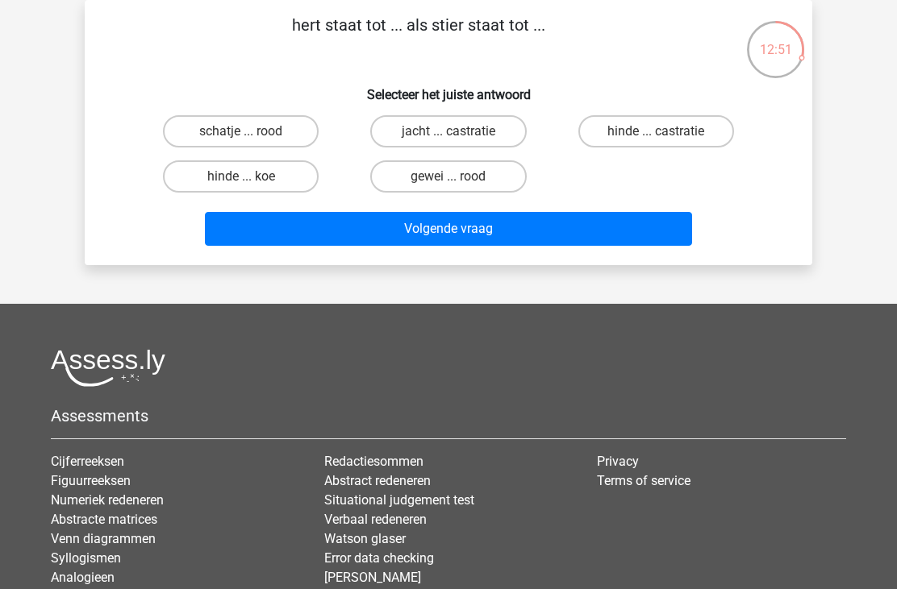
click at [263, 178] on label "hinde ... koe" at bounding box center [241, 176] width 156 height 32
click at [252, 178] on input "hinde ... koe" at bounding box center [246, 182] width 10 height 10
radio input "true"
click at [431, 224] on button "Volgende vraag" at bounding box center [449, 229] width 488 height 34
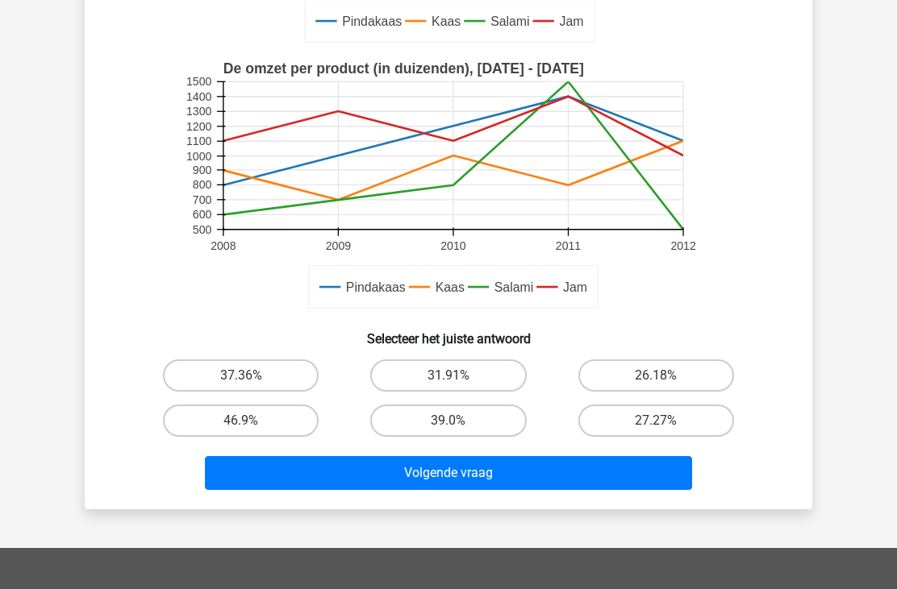
scroll to position [366, 0]
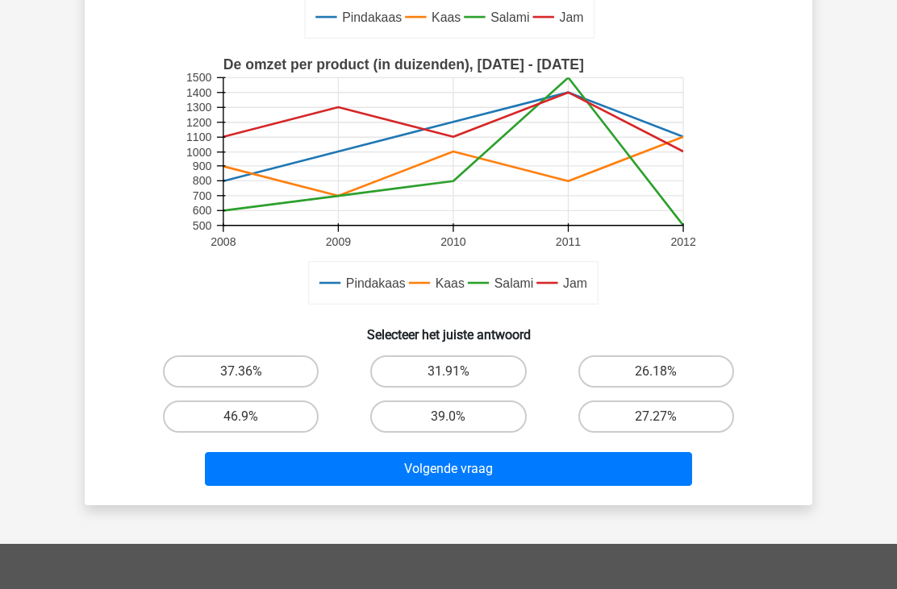
click at [638, 423] on label "27.27%" at bounding box center [656, 417] width 156 height 32
click at [655, 423] on input "27.27%" at bounding box center [660, 422] width 10 height 10
radio input "true"
click at [452, 472] on button "Volgende vraag" at bounding box center [449, 469] width 488 height 34
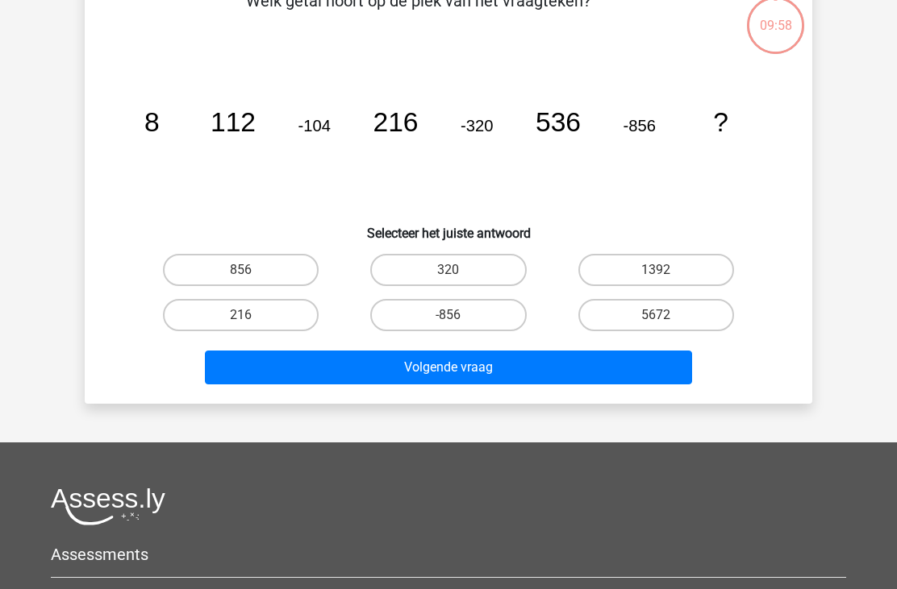
scroll to position [74, 0]
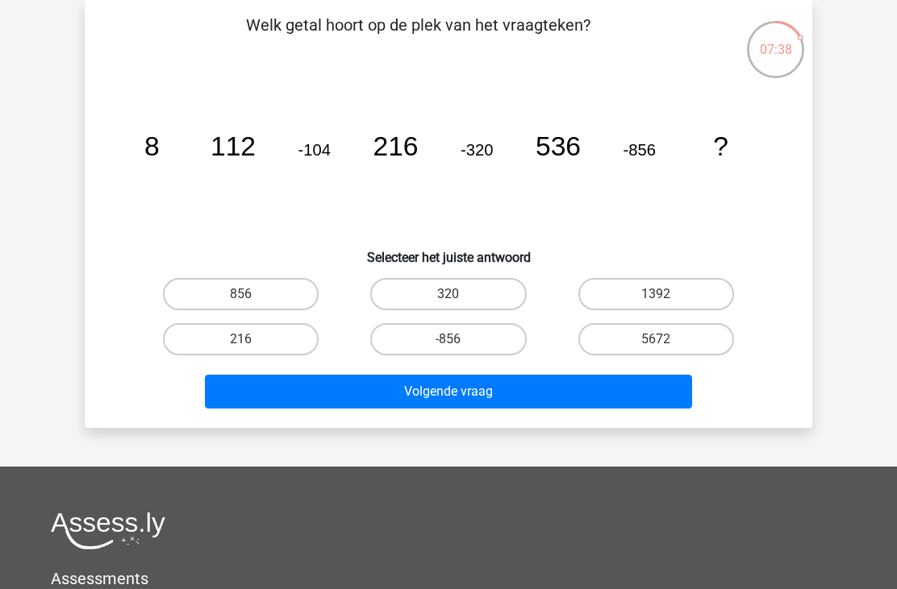
click at [466, 306] on label "320" at bounding box center [448, 294] width 156 height 32
click at [459, 305] on input "320" at bounding box center [453, 299] width 10 height 10
radio input "true"
click at [479, 399] on button "Volgende vraag" at bounding box center [449, 392] width 488 height 34
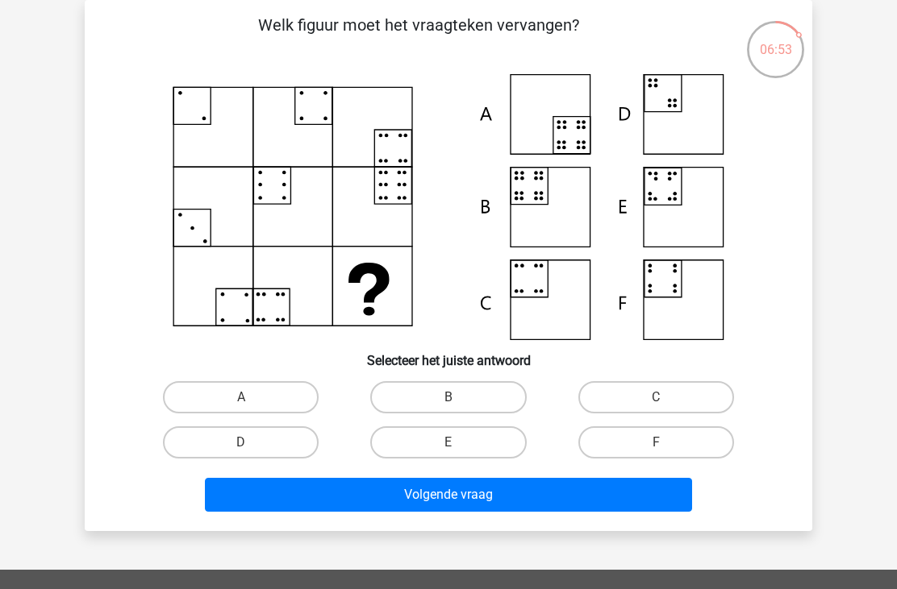
click at [452, 403] on input "B" at bounding box center [453, 402] width 10 height 10
radio input "true"
click at [451, 498] on button "Volgende vraag" at bounding box center [449, 495] width 488 height 34
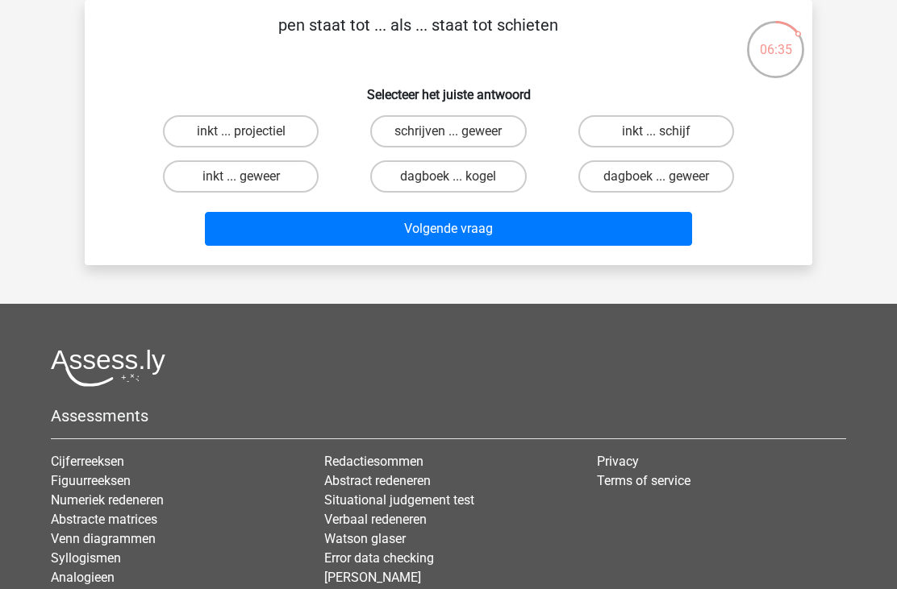
click at [442, 138] on label "schrijven ... geweer" at bounding box center [448, 131] width 156 height 32
click at [448, 138] on input "schrijven ... geweer" at bounding box center [453, 136] width 10 height 10
radio input "true"
click at [454, 226] on button "Volgende vraag" at bounding box center [449, 229] width 488 height 34
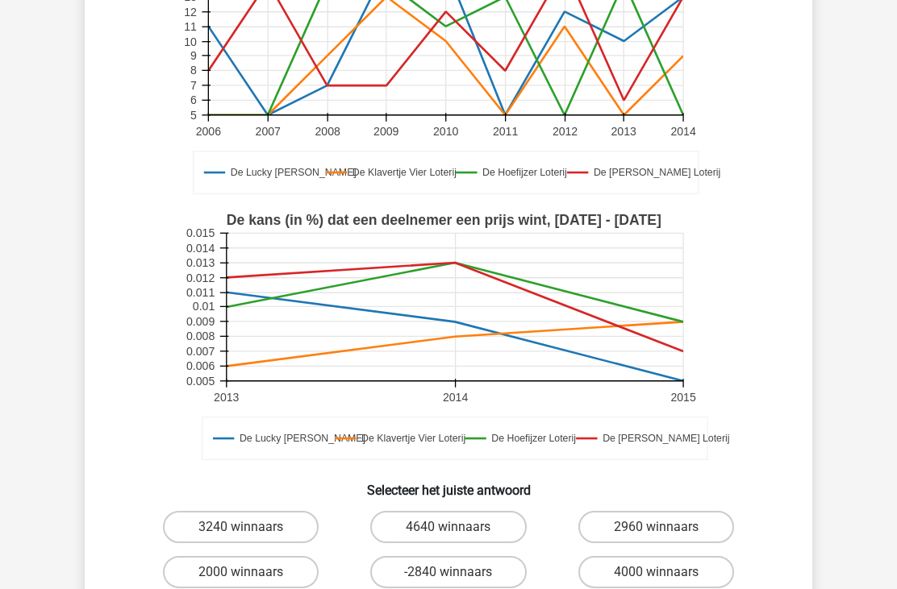
scroll to position [239, 0]
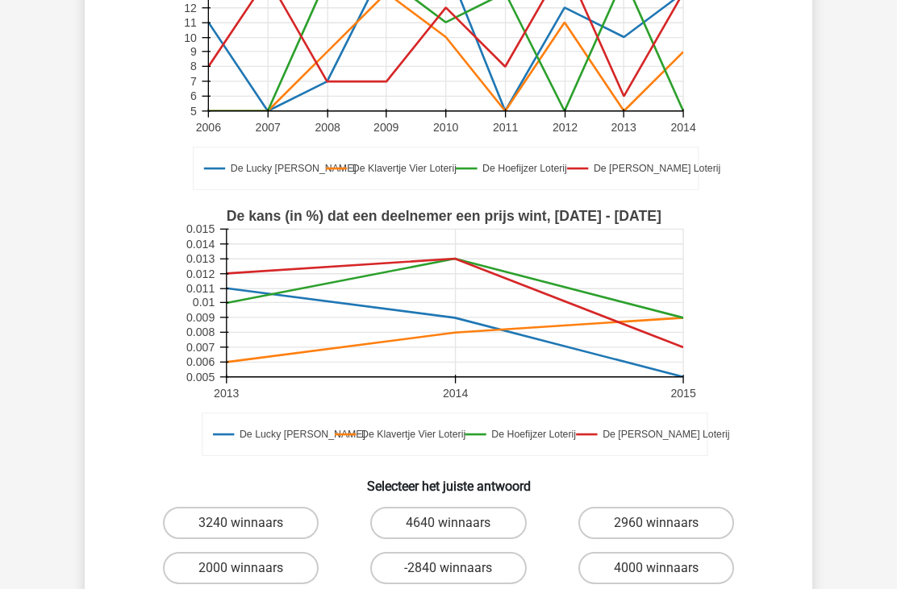
click at [641, 552] on label "4000 winnaars" at bounding box center [656, 568] width 156 height 32
click at [655, 568] on input "4000 winnaars" at bounding box center [660, 573] width 10 height 10
radio input "true"
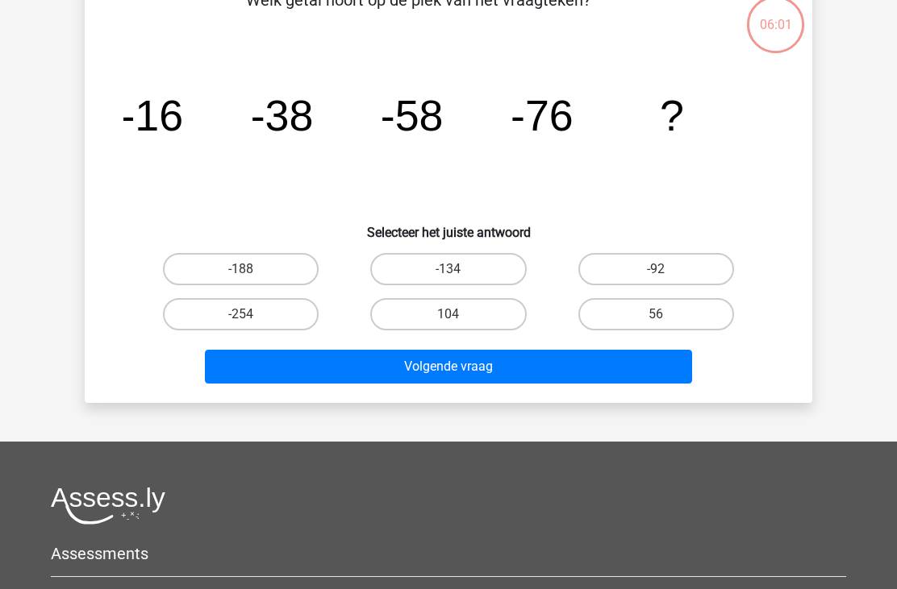
scroll to position [74, 0]
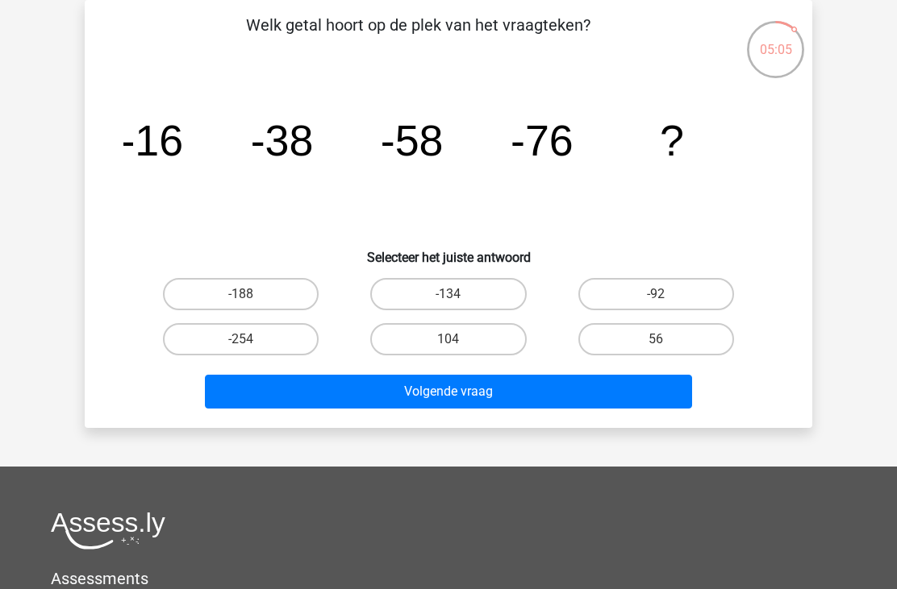
click at [664, 287] on label "-92" at bounding box center [656, 294] width 156 height 32
click at [664, 294] on input "-92" at bounding box center [660, 299] width 10 height 10
radio input "true"
click at [489, 389] on button "Volgende vraag" at bounding box center [449, 392] width 488 height 34
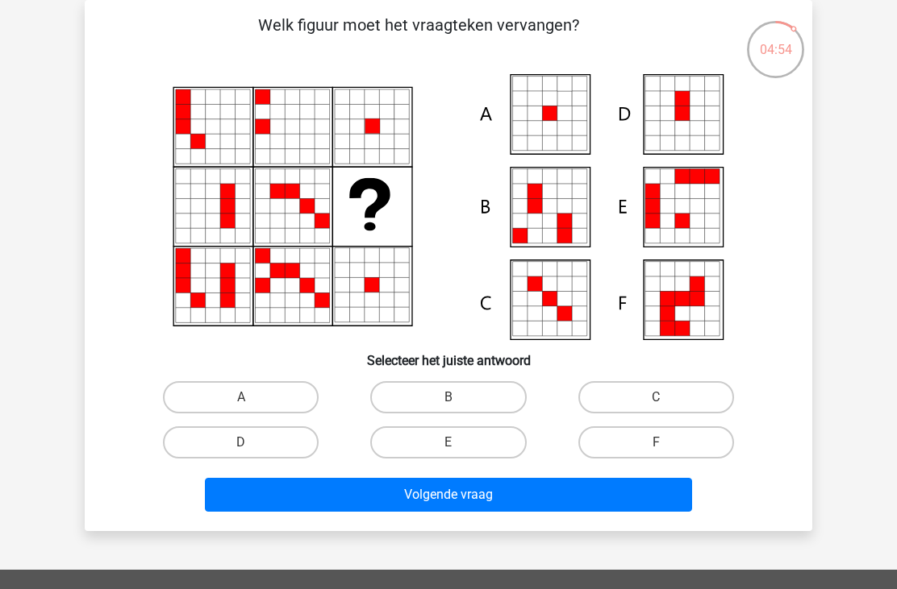
click at [264, 392] on label "A" at bounding box center [241, 397] width 156 height 32
click at [252, 397] on input "A" at bounding box center [246, 402] width 10 height 10
radio input "true"
click at [422, 503] on button "Volgende vraag" at bounding box center [449, 495] width 488 height 34
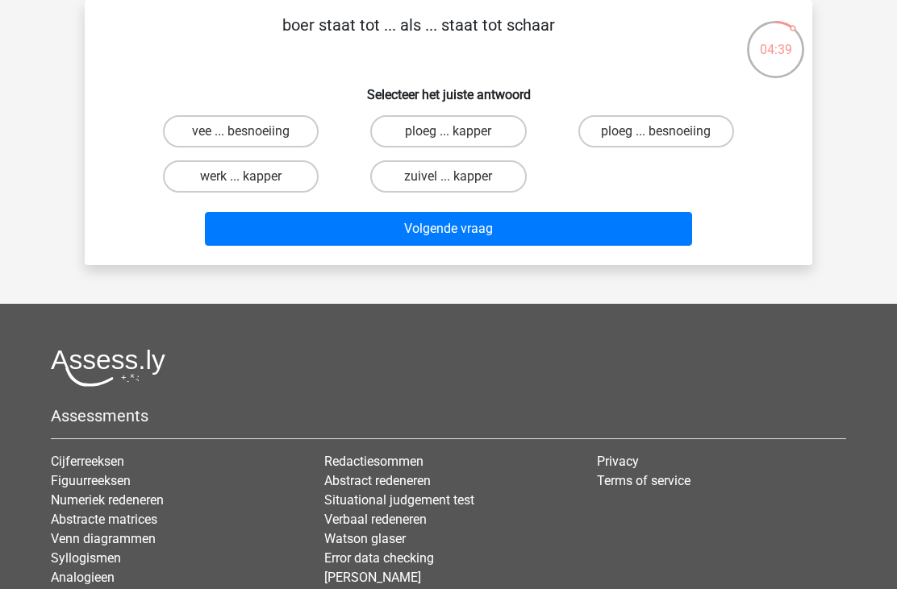
click at [464, 131] on label "ploeg ... kapper" at bounding box center [448, 131] width 156 height 32
click at [459, 131] on input "ploeg ... kapper" at bounding box center [453, 136] width 10 height 10
radio input "true"
click at [481, 222] on button "Volgende vraag" at bounding box center [449, 229] width 488 height 34
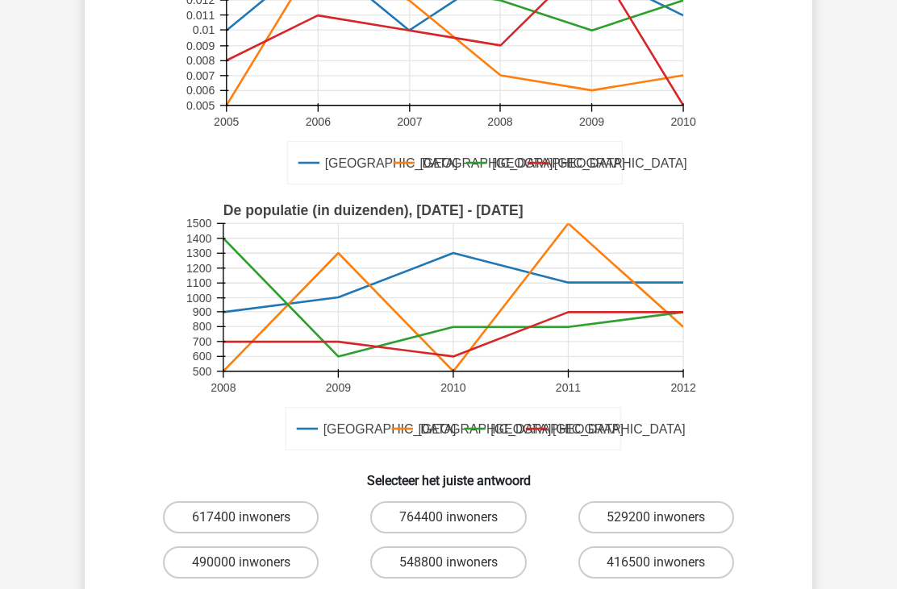
scroll to position [272, 0]
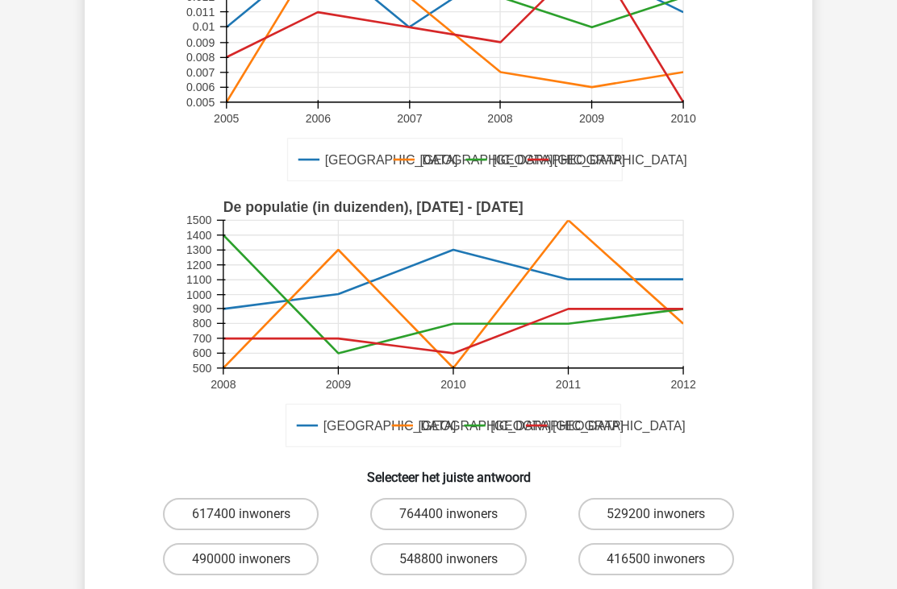
click at [298, 543] on label "490000 inwoners" at bounding box center [241, 559] width 156 height 32
click at [252, 560] on input "490000 inwoners" at bounding box center [246, 565] width 10 height 10
radio input "true"
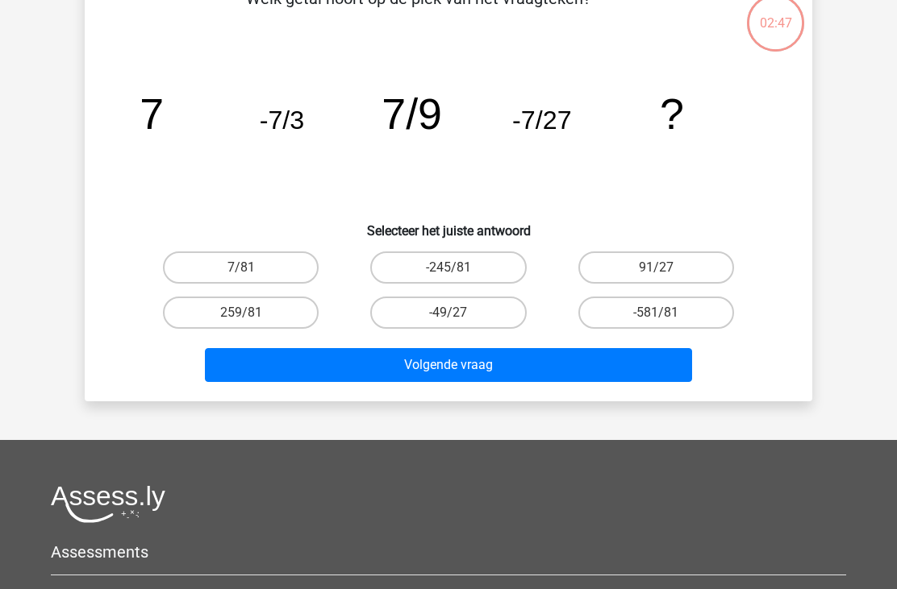
scroll to position [74, 0]
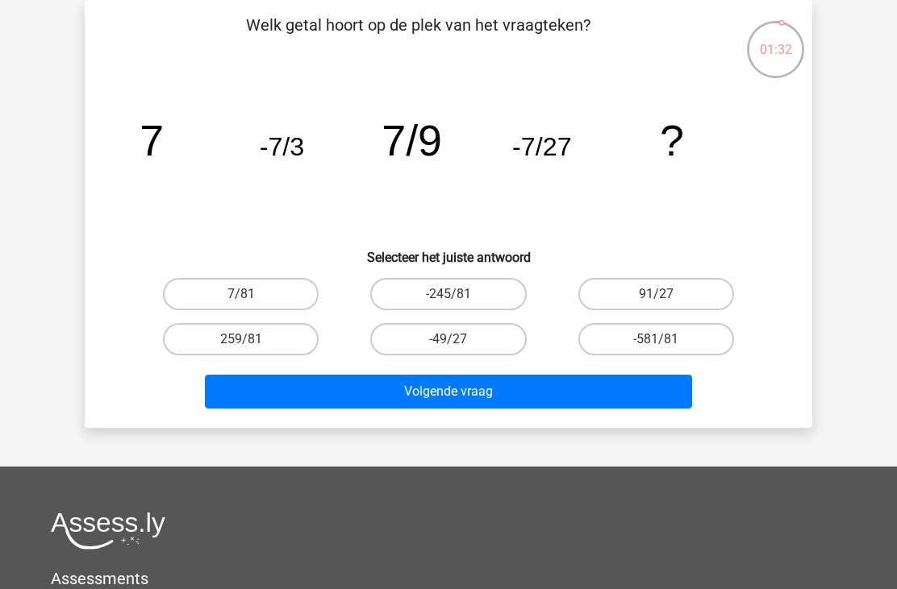
click at [265, 305] on label "7/81" at bounding box center [241, 294] width 156 height 32
click at [252, 305] on input "7/81" at bounding box center [246, 299] width 10 height 10
radio input "true"
click at [433, 392] on button "Volgende vraag" at bounding box center [449, 392] width 488 height 34
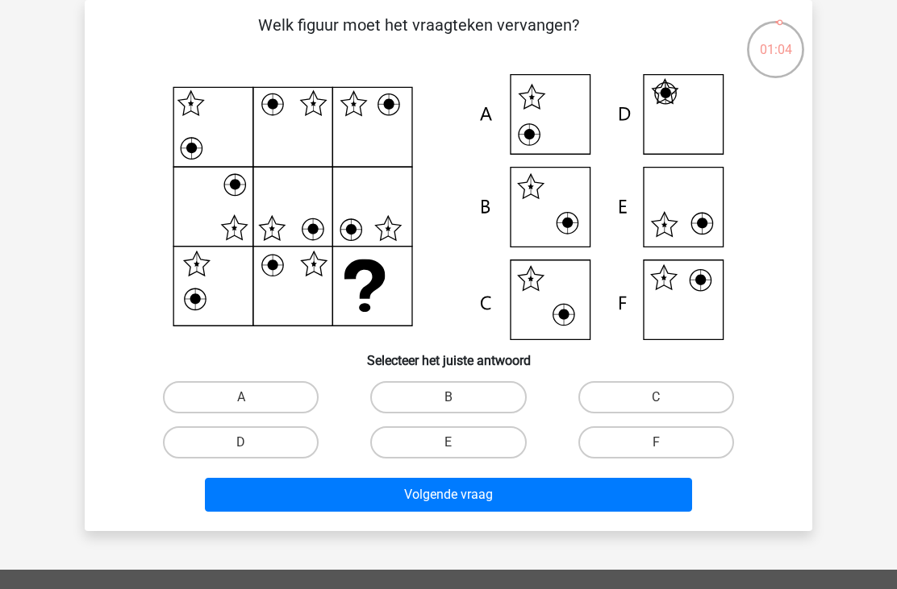
click at [647, 436] on label "F" at bounding box center [656, 443] width 156 height 32
click at [655, 443] on input "F" at bounding box center [660, 448] width 10 height 10
radio input "true"
click at [519, 497] on button "Volgende vraag" at bounding box center [449, 495] width 488 height 34
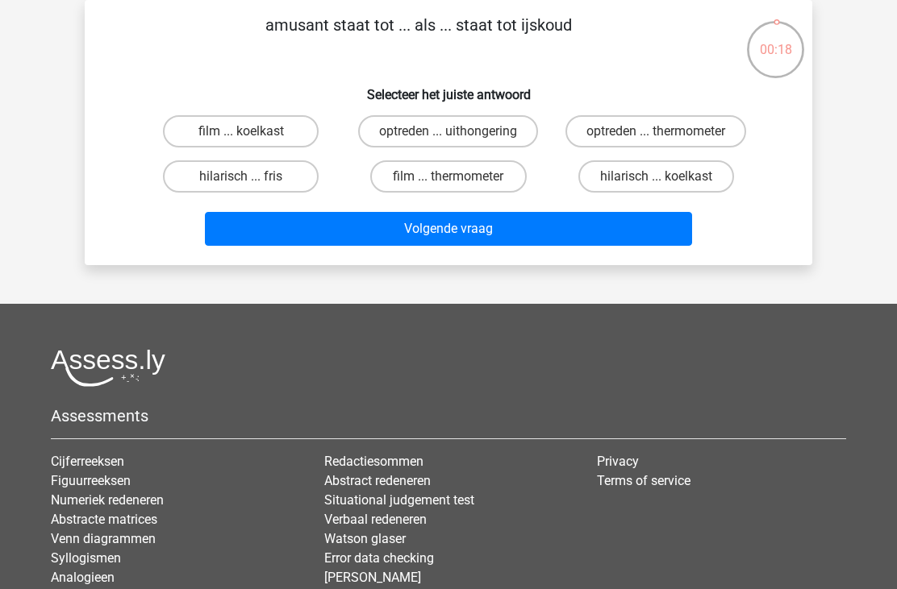
click at [259, 179] on label "hilarisch ... fris" at bounding box center [241, 176] width 156 height 32
click at [252, 179] on input "hilarisch ... fris" at bounding box center [246, 182] width 10 height 10
radio input "true"
click at [464, 229] on button "Volgende vraag" at bounding box center [449, 229] width 488 height 34
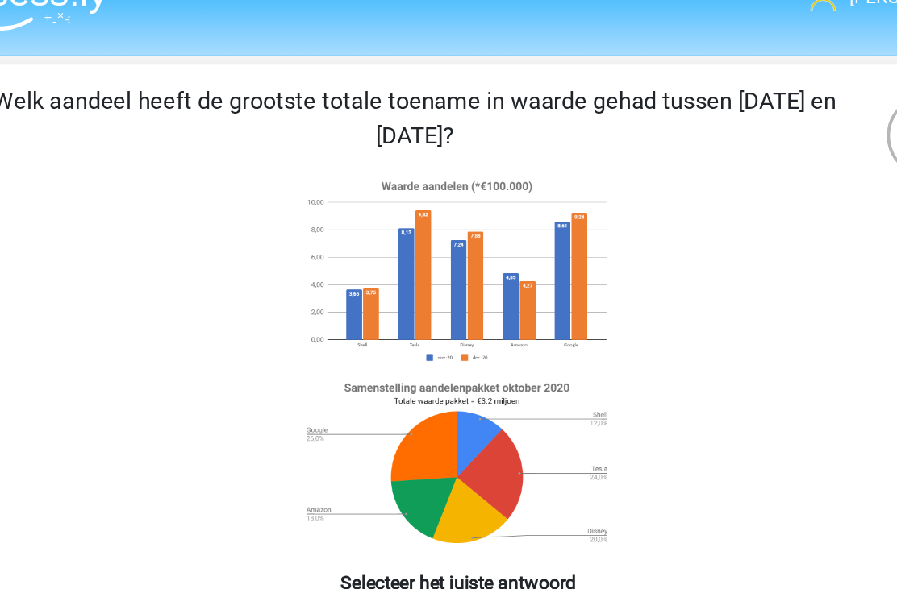
scroll to position [0, 0]
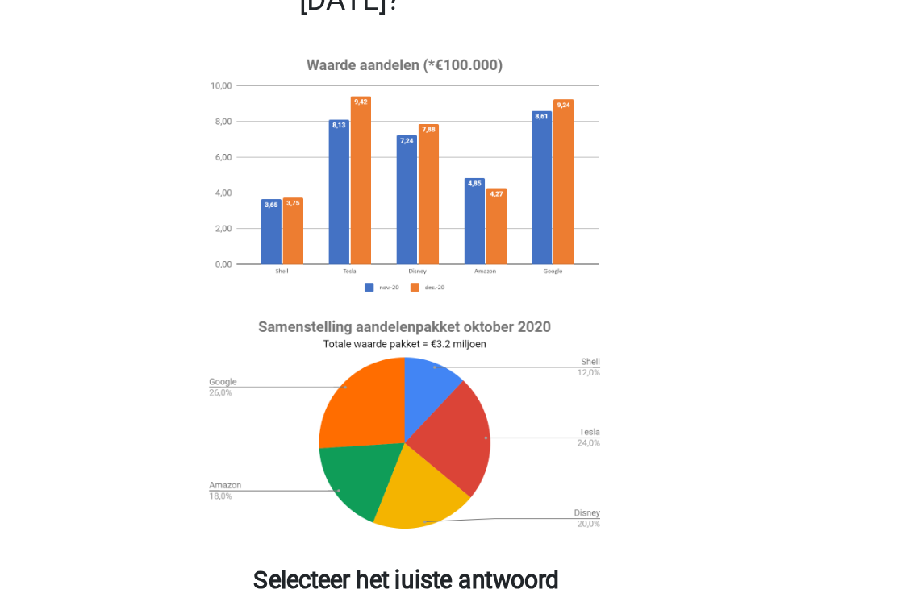
scroll to position [124, 231]
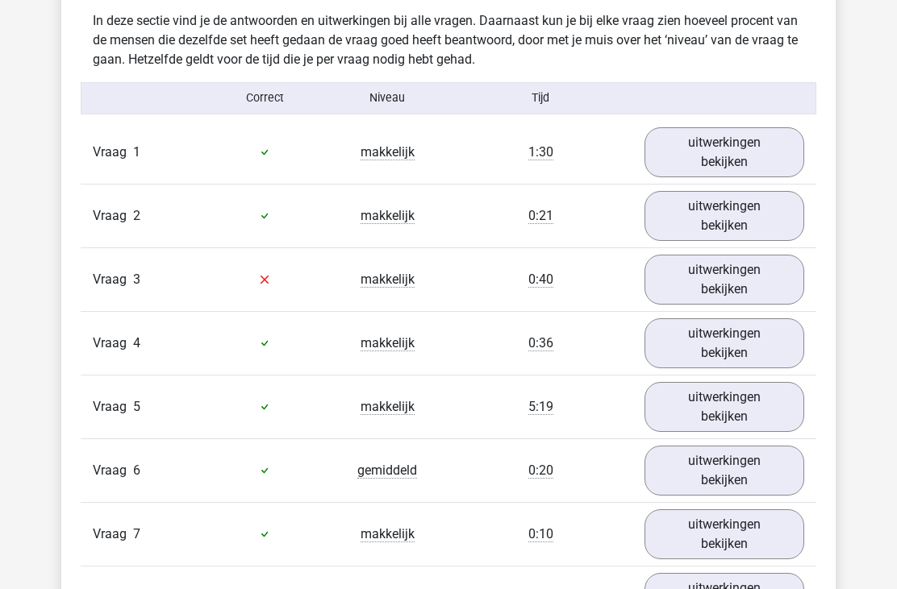
scroll to position [1356, 0]
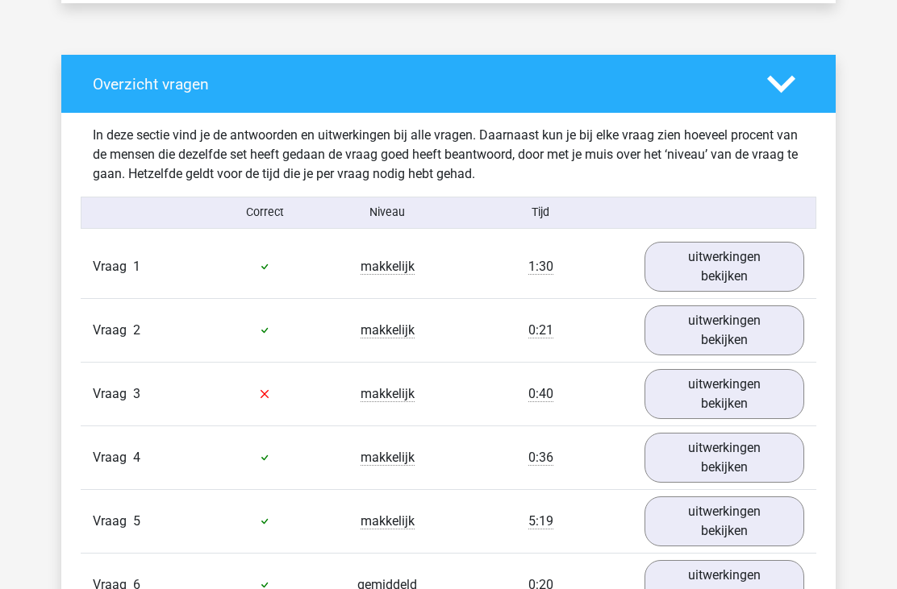
click at [692, 274] on link "uitwerkingen bekijken" at bounding box center [724, 268] width 160 height 50
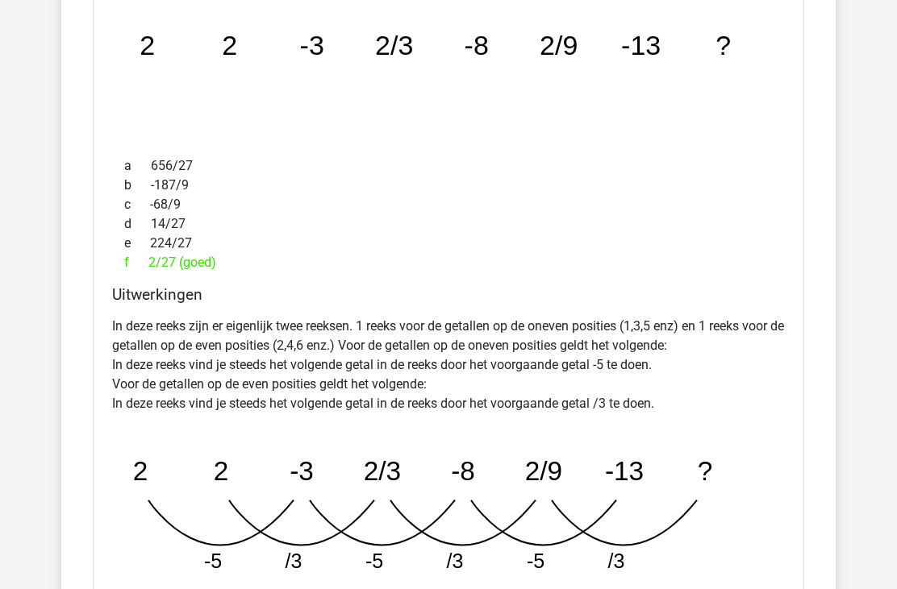
scroll to position [1589, 0]
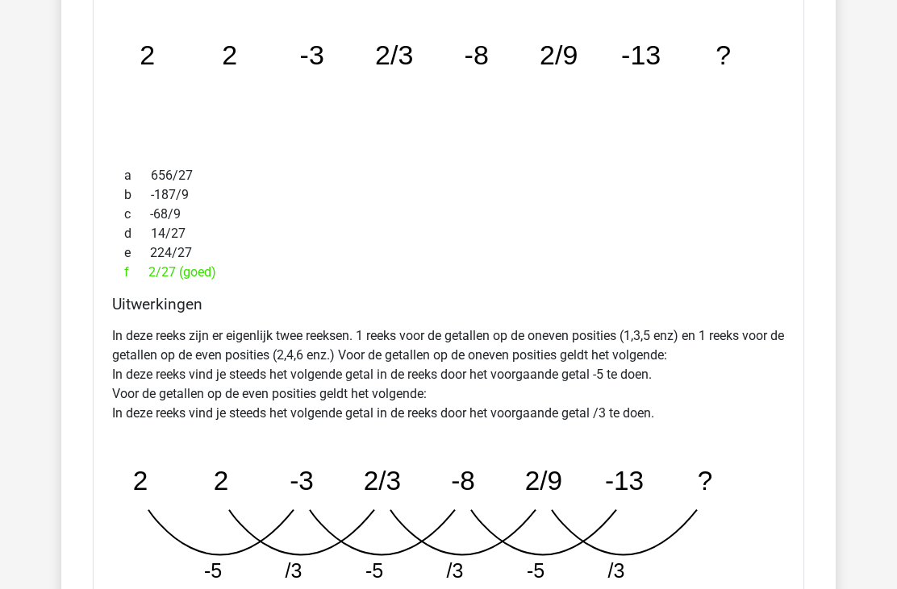
click at [731, 489] on icon "image/svg+xml 2 2 -3 2/3 -8 2/9 -13 ? -5 /3 -5 /3 -5 /3" at bounding box center [434, 517] width 645 height 161
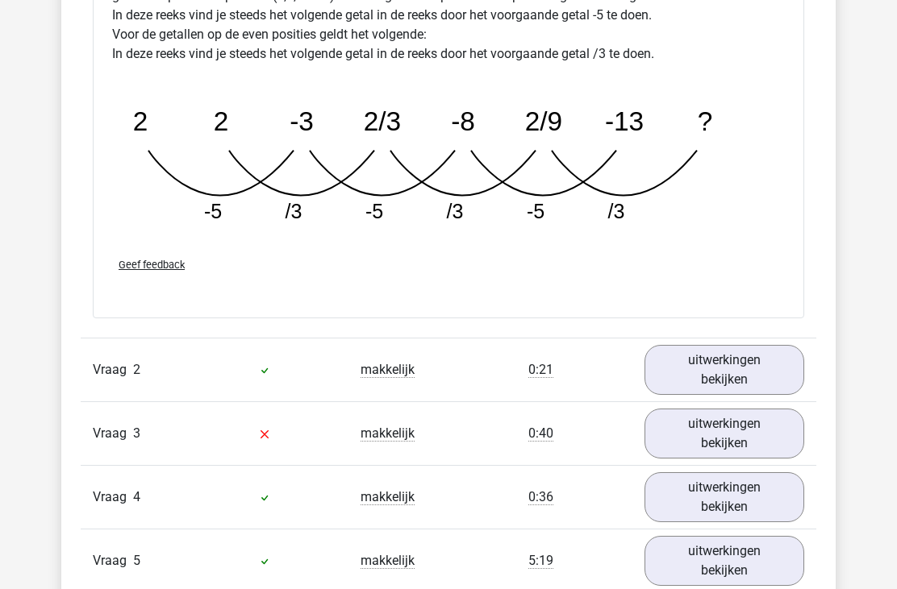
click at [711, 372] on link "uitwerkingen bekijken" at bounding box center [724, 371] width 160 height 50
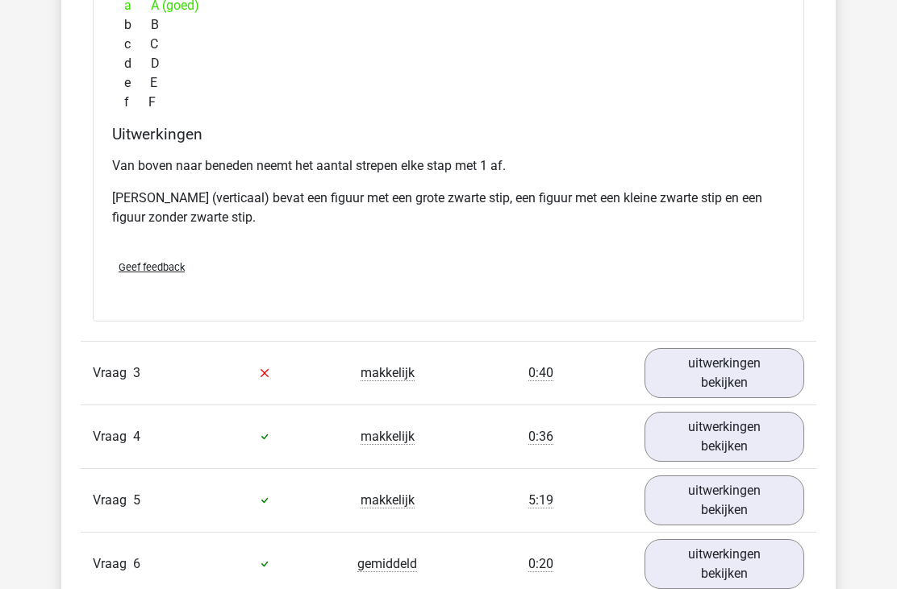
scroll to position [2693, 0]
click at [694, 372] on link "uitwerkingen bekijken" at bounding box center [724, 373] width 160 height 50
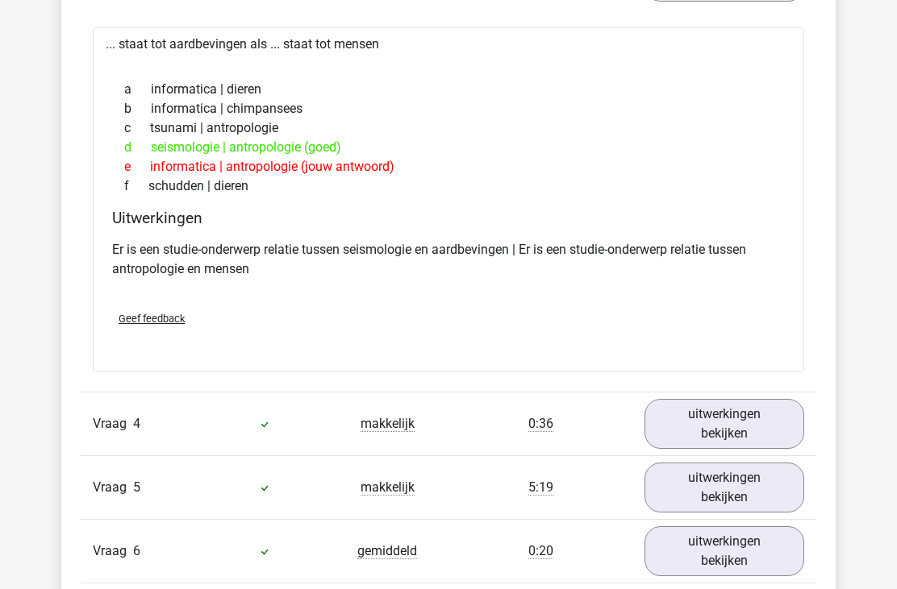
scroll to position [3116, 0]
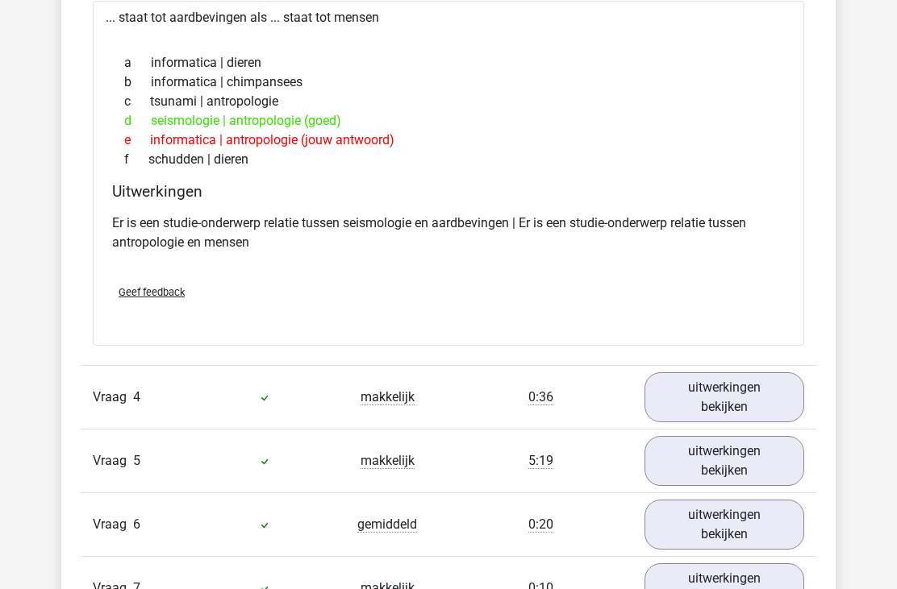
click at [694, 395] on link "uitwerkingen bekijken" at bounding box center [724, 397] width 160 height 50
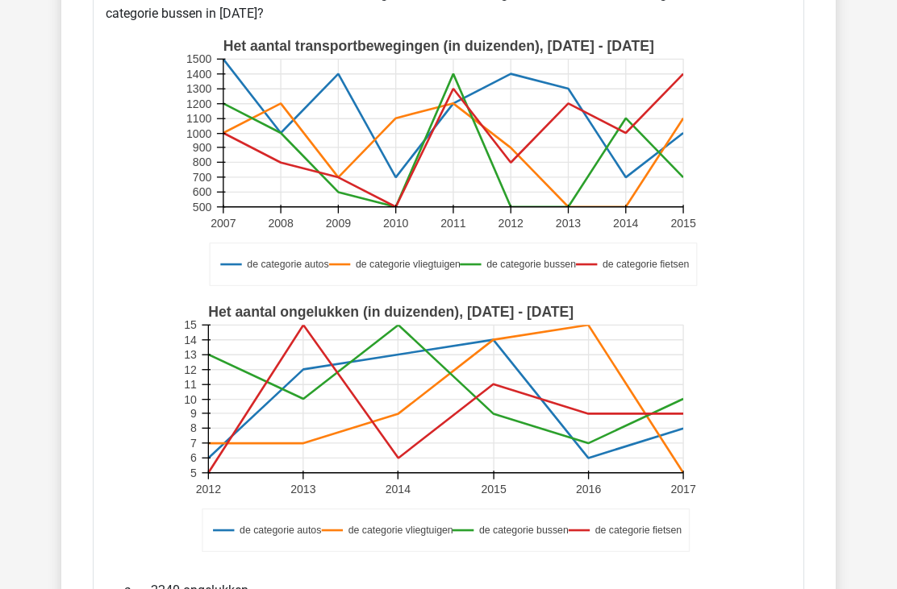
scroll to position [3589, 0]
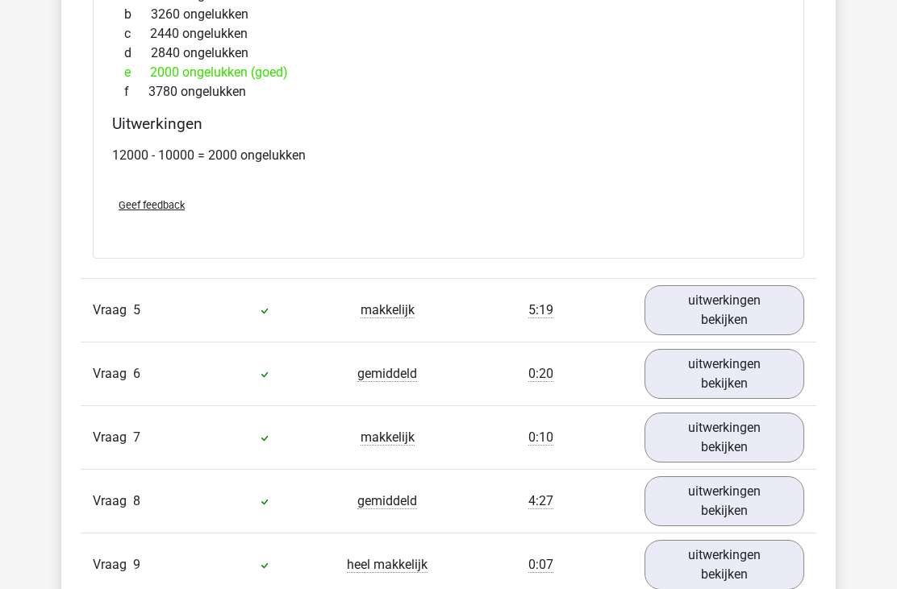
click at [717, 302] on link "uitwerkingen bekijken" at bounding box center [724, 311] width 160 height 50
